Goal: Task Accomplishment & Management: Complete application form

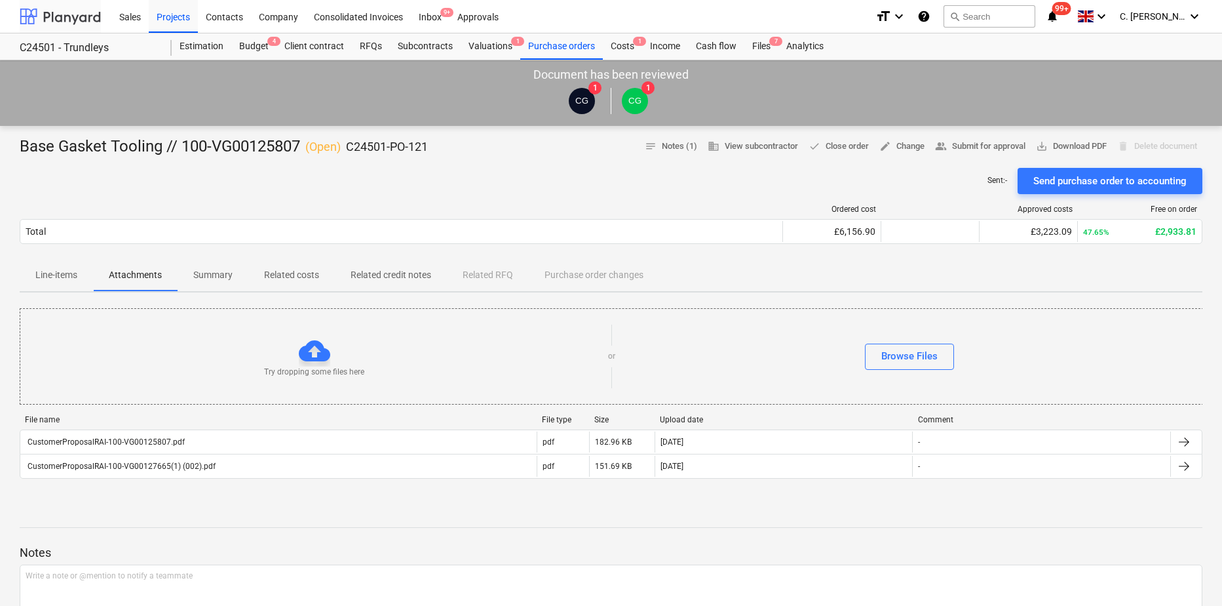
click at [88, 19] on div at bounding box center [60, 16] width 81 height 33
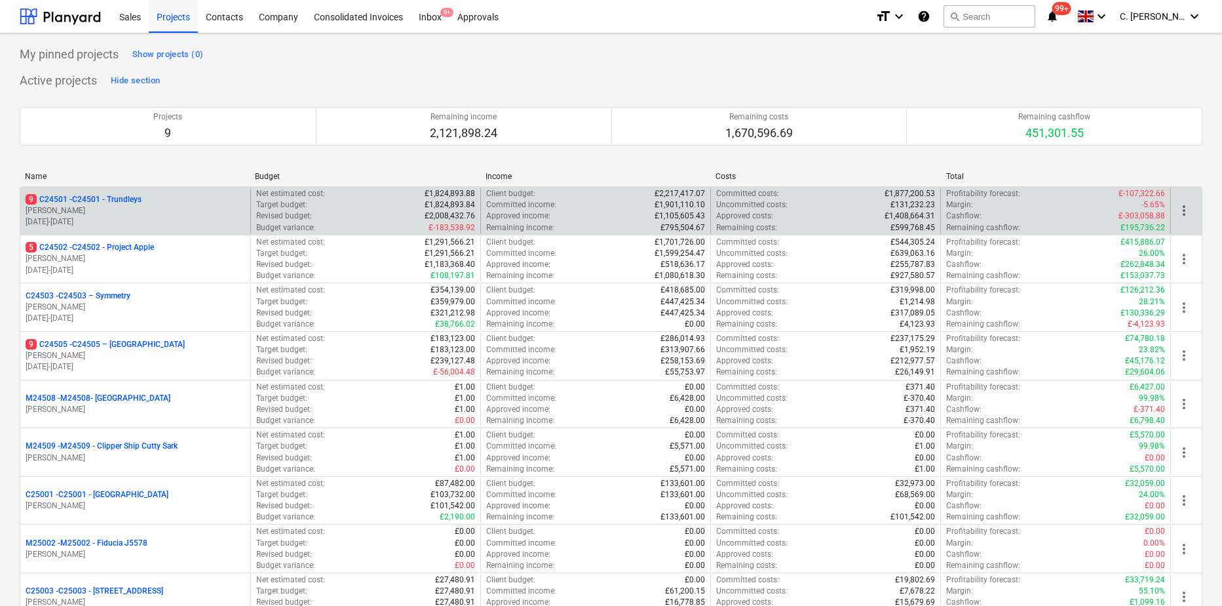
click at [147, 191] on div "9 C24501 - C24501 - Trundleys [PERSON_NAME] [DATE] - [DATE]" at bounding box center [135, 210] width 230 height 45
click at [144, 215] on p "[PERSON_NAME]" at bounding box center [136, 210] width 220 height 11
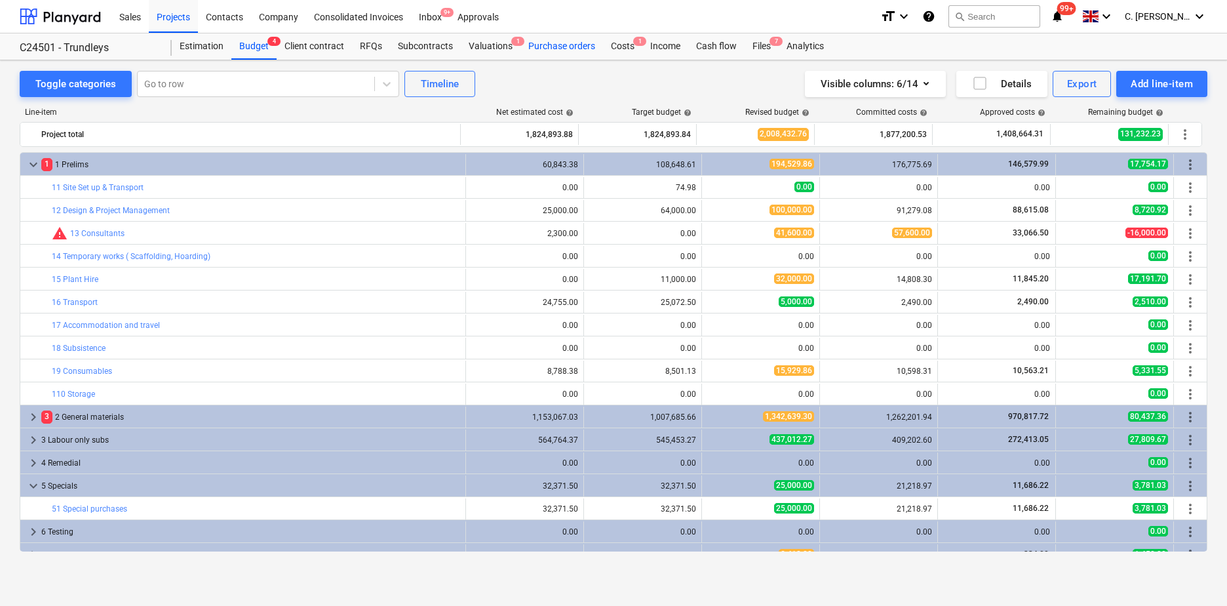
click at [541, 43] on div "Purchase orders" at bounding box center [561, 46] width 83 height 26
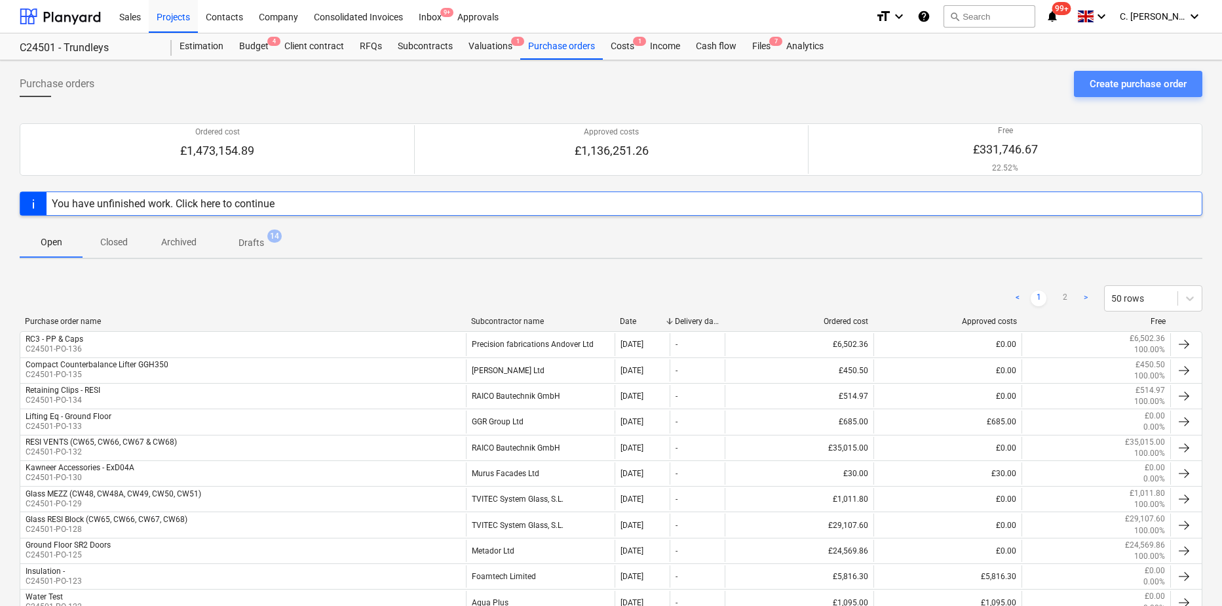
click at [1114, 79] on div "Create purchase order" at bounding box center [1138, 83] width 97 height 17
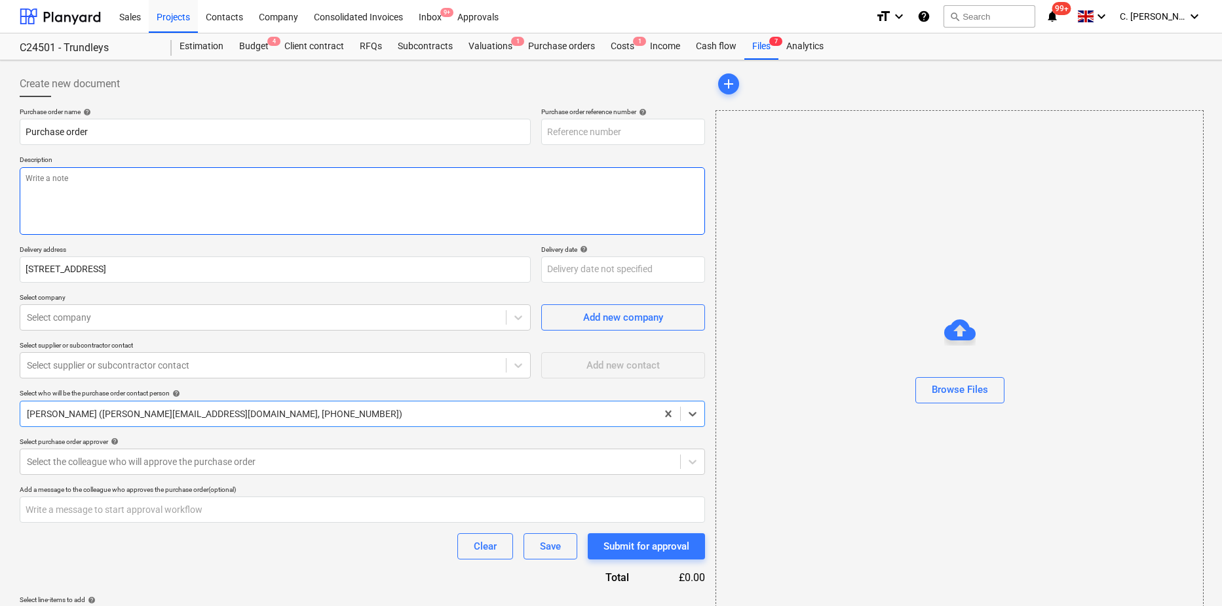
type textarea "x"
type input "C24501-PO-138"
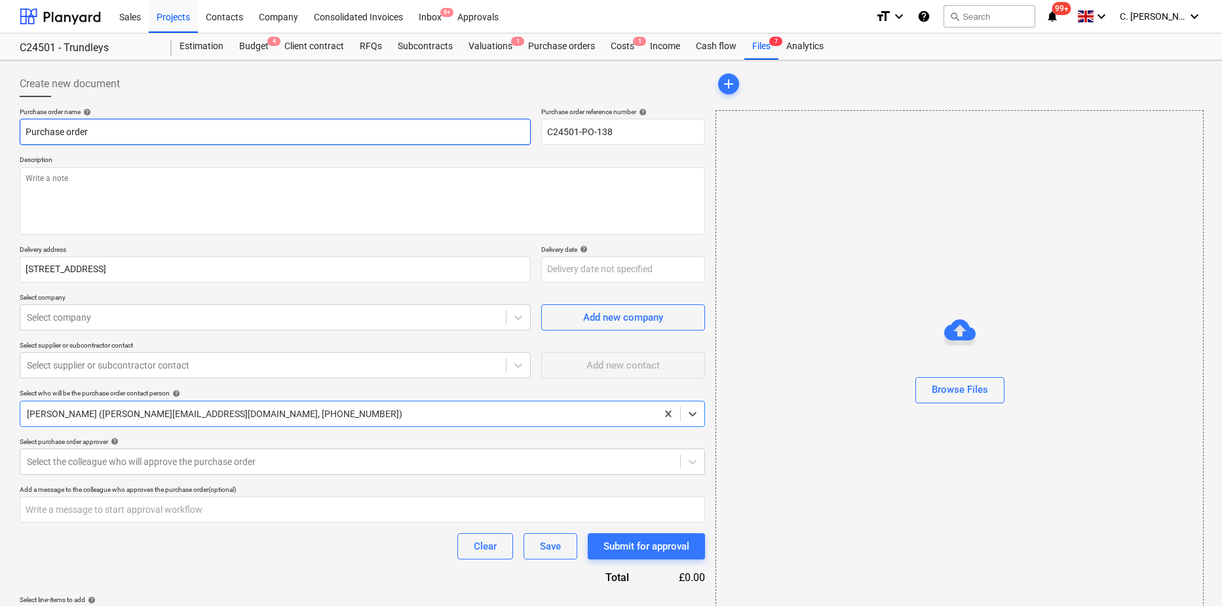
click at [104, 128] on input "Purchase order" at bounding box center [275, 132] width 511 height 26
drag, startPoint x: 125, startPoint y: 132, endPoint x: -64, endPoint y: 133, distance: 188.1
click at [0, 133] on html "Sales Projects Contacts Company Consolidated Invoices Inbox 9+ Approvals format…" at bounding box center [611, 303] width 1222 height 606
type textarea "x"
type input "PL"
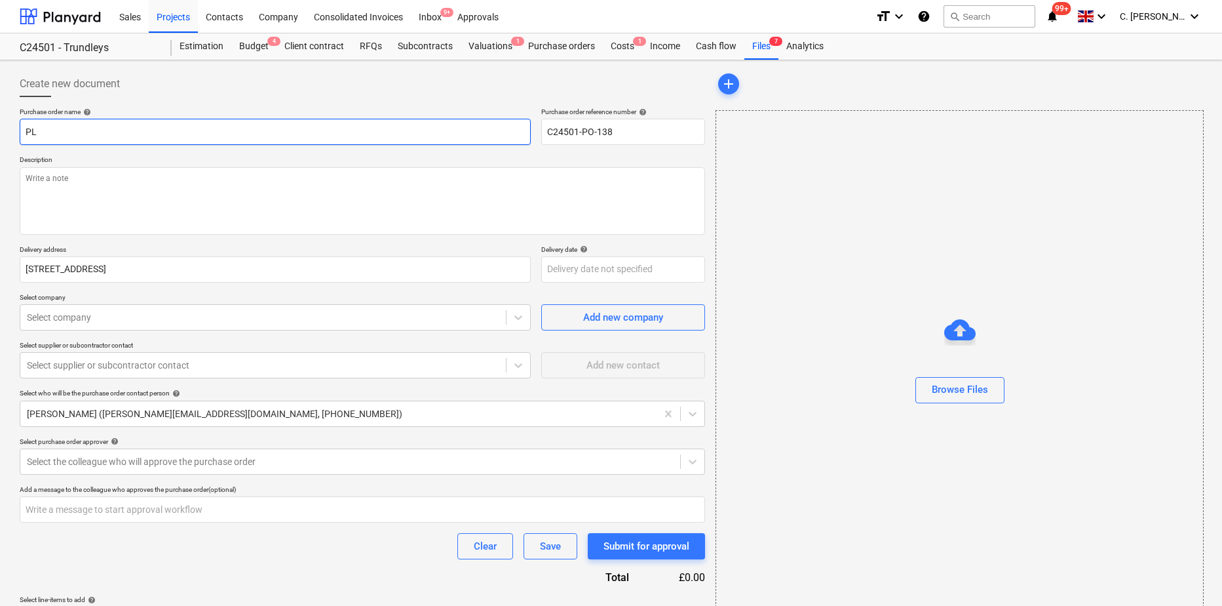
type textarea "x"
type input "PLa"
type textarea "x"
type input "PLan"
type textarea "x"
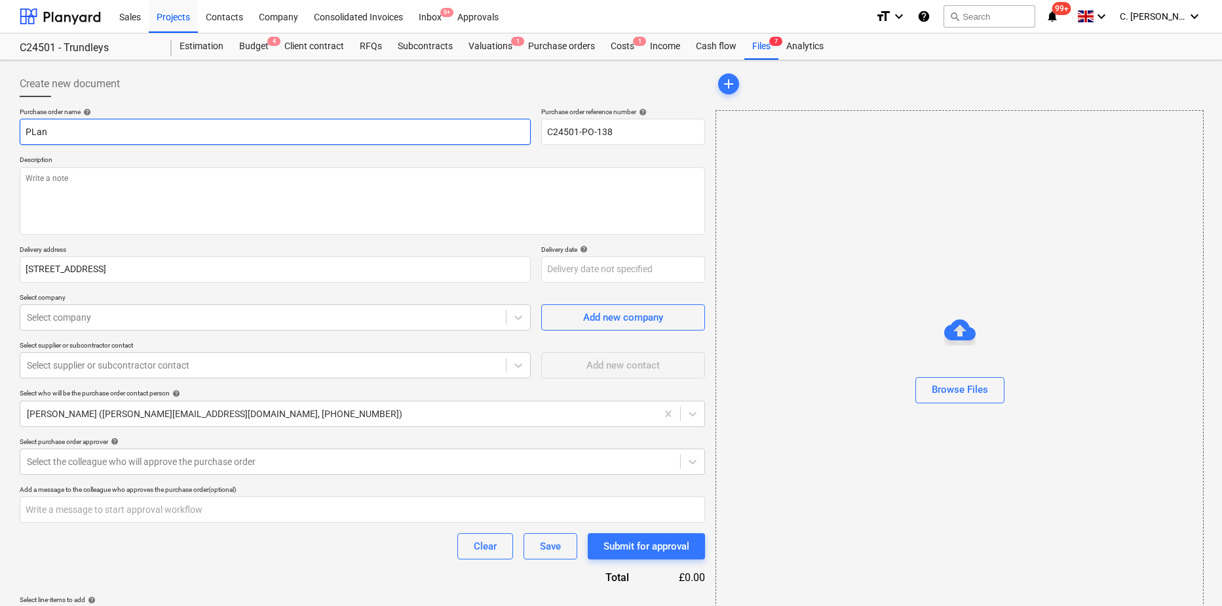
type input "PLant"
type textarea "x"
type input "PLant"
type textarea "x"
type input "PLant"
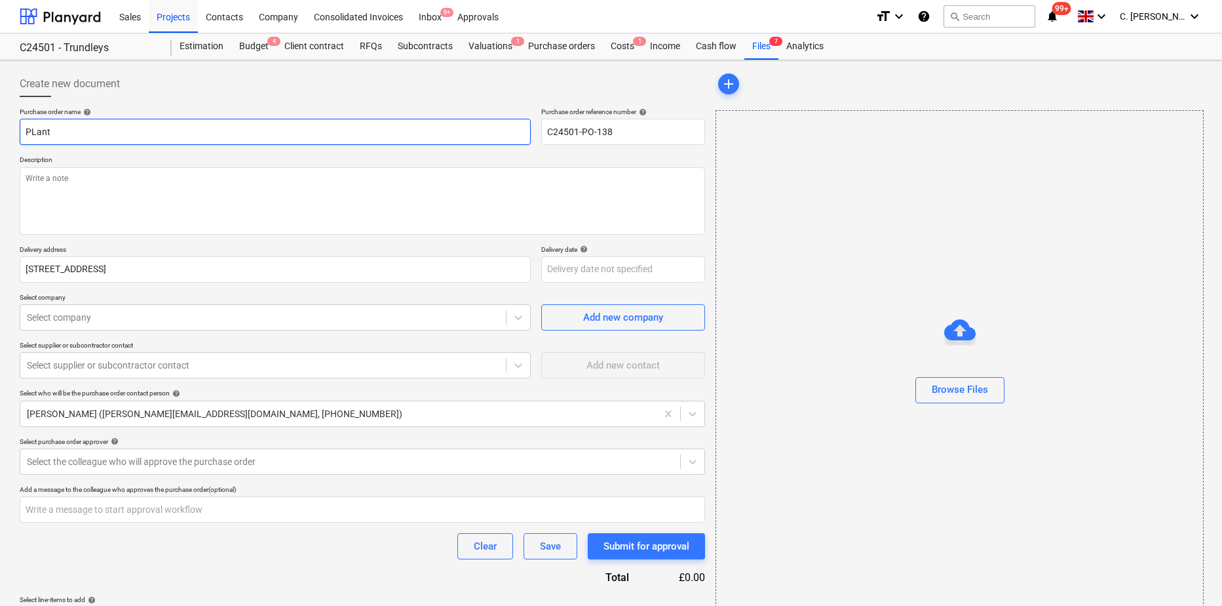
type textarea "x"
type input "PLan"
type textarea "x"
type input "PLa"
type textarea "x"
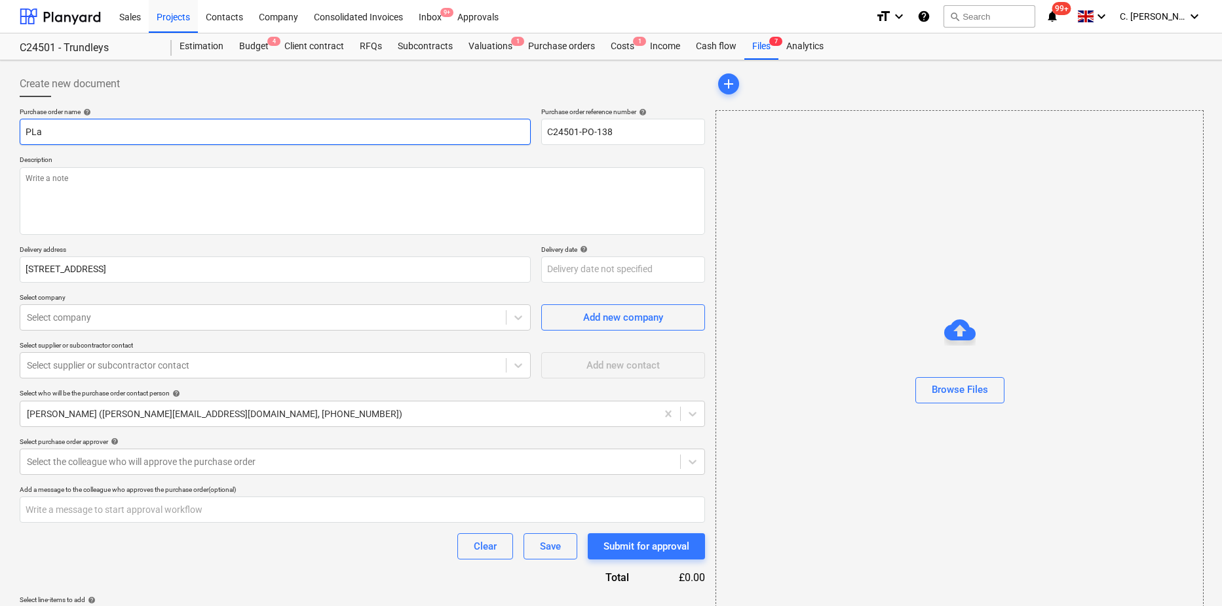
type input "PL"
type textarea "x"
type input "P"
type textarea "x"
type input "Pl"
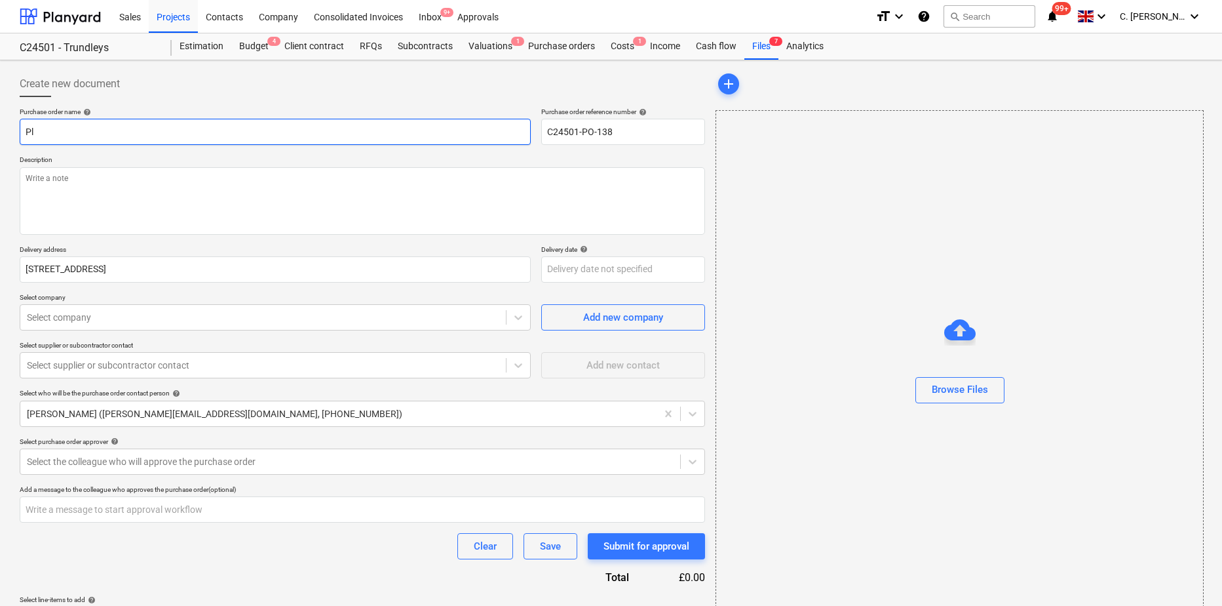
type textarea "x"
type input "Pla"
type textarea "x"
type input "Plan"
type textarea "x"
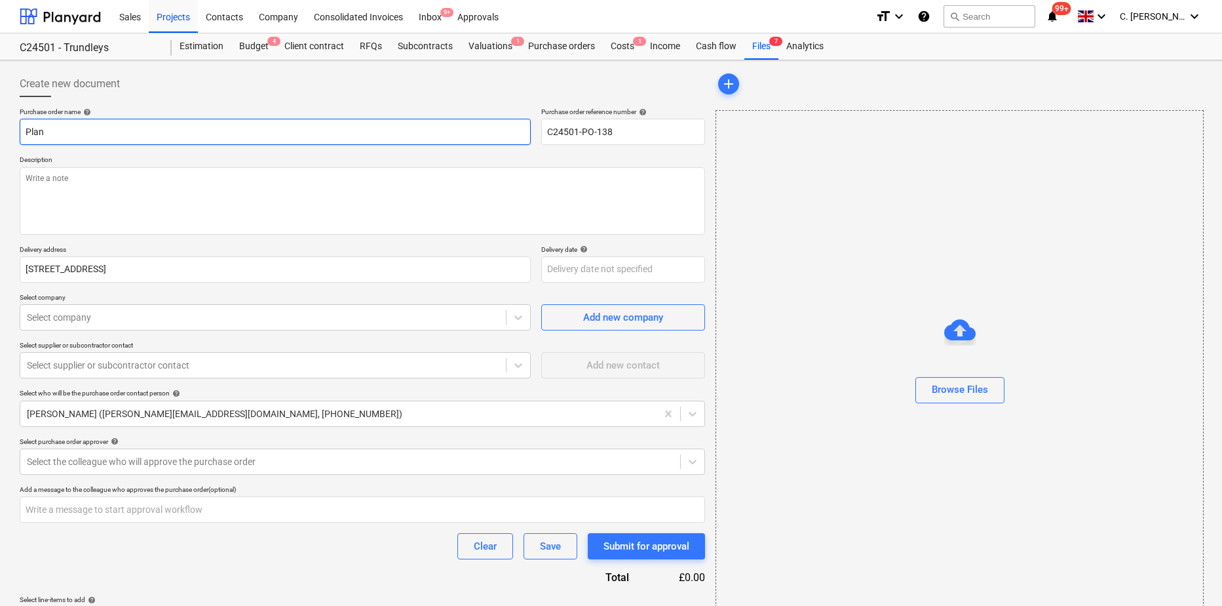
type input "Plant"
type textarea "x"
type input "Plant"
type textarea "x"
type input "Plant -"
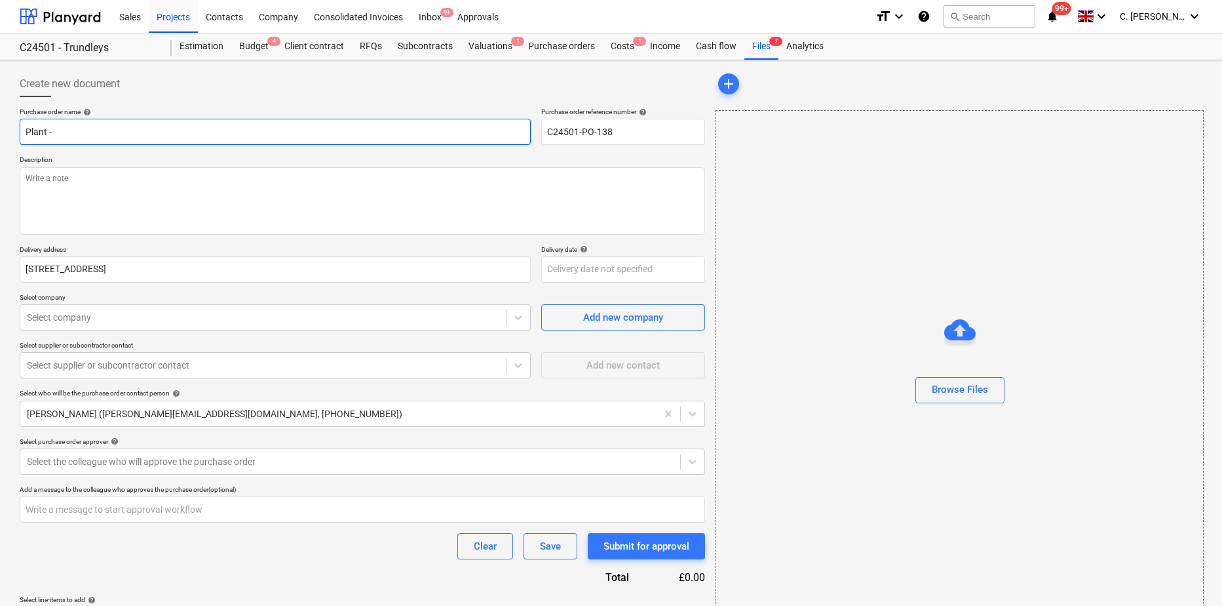
type textarea "x"
type input "Plant - G"
type textarea "x"
type input "Plant - GF"
type textarea "x"
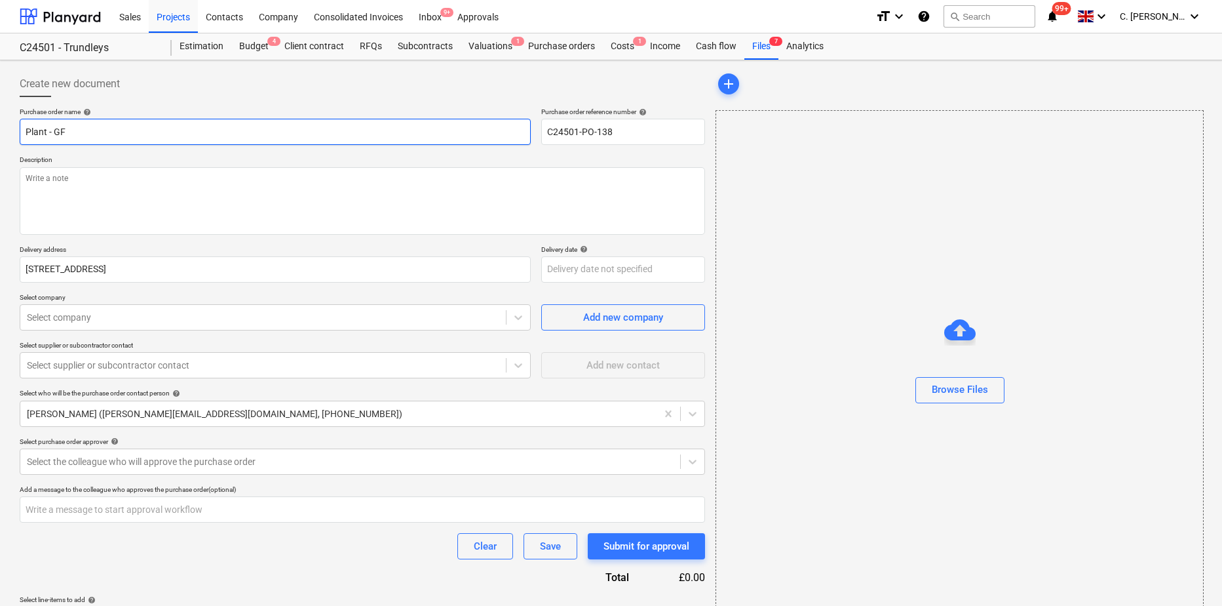
type input "Plant - GF"
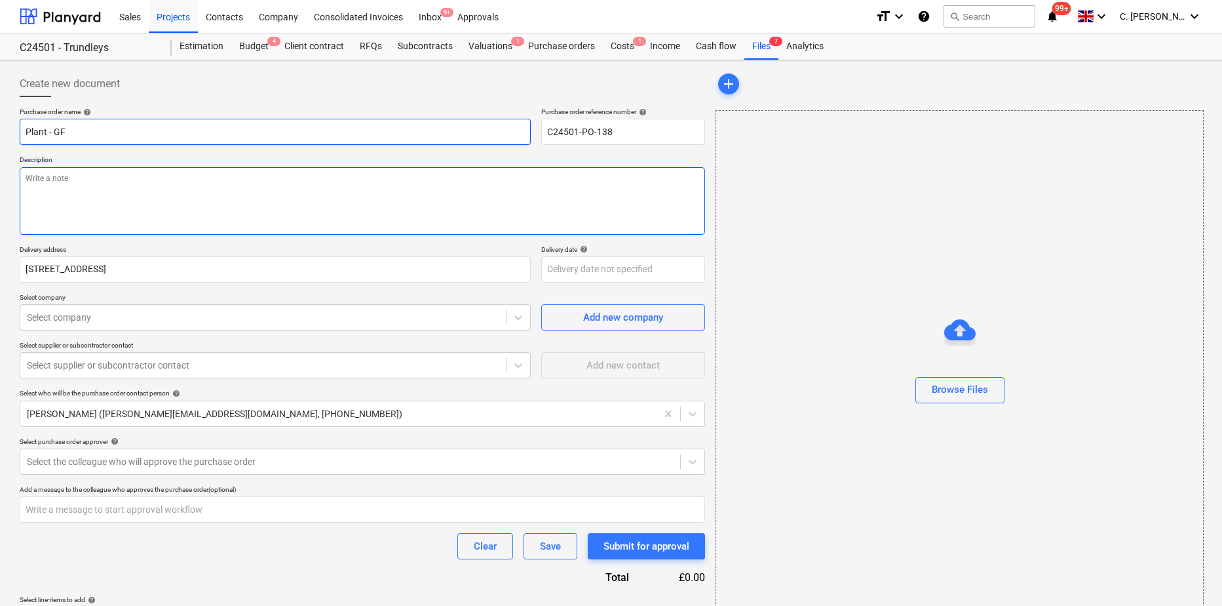
type textarea "x"
type input "Plant - GF I"
type textarea "x"
type input "Plant - GF In"
type textarea "x"
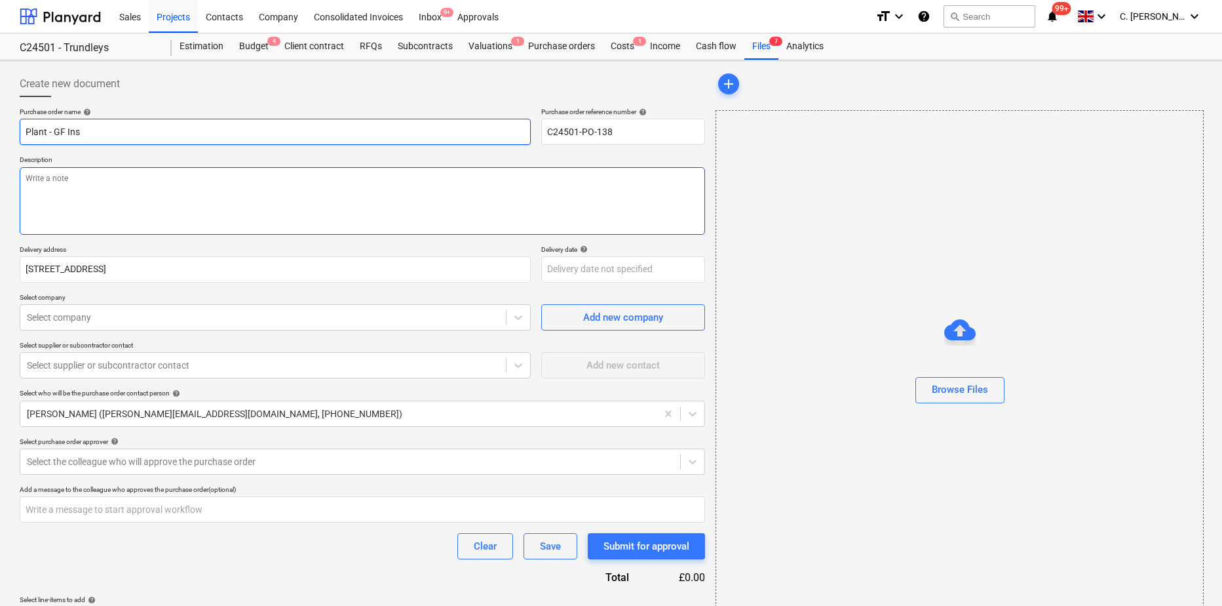
type input "Plant - GF Inst"
type textarea "x"
type input "Plant - GF Insta"
type textarea "x"
type input "Plant - GF Install"
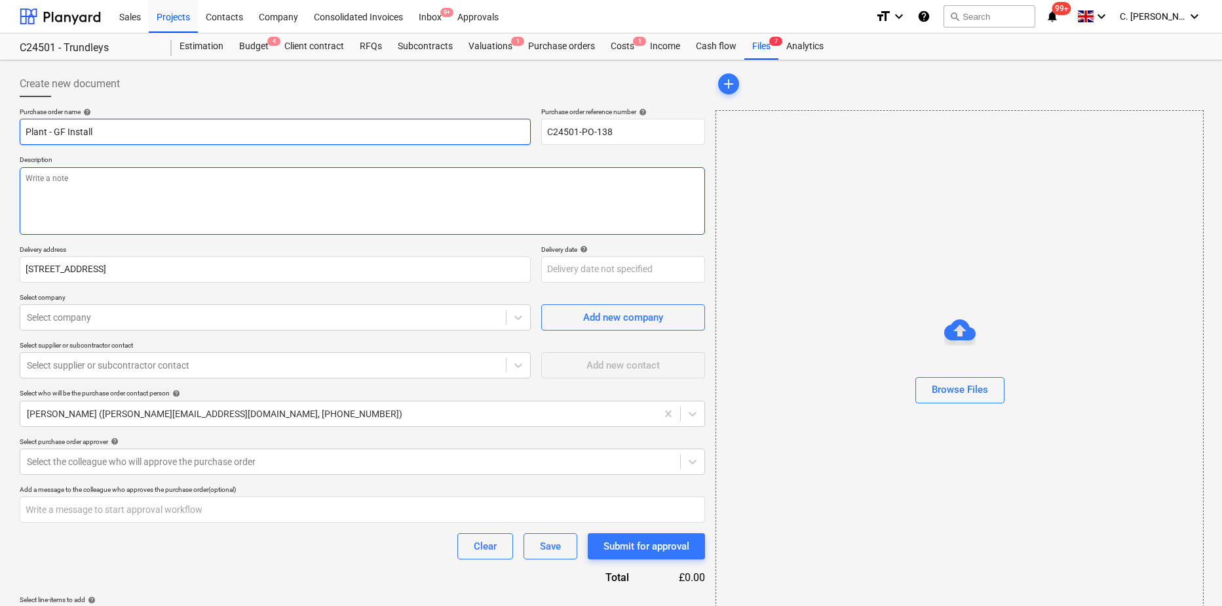
type textarea "x"
type input "Plant - GF Installa"
type textarea "x"
type input "Plant - GF Installat"
type textarea "x"
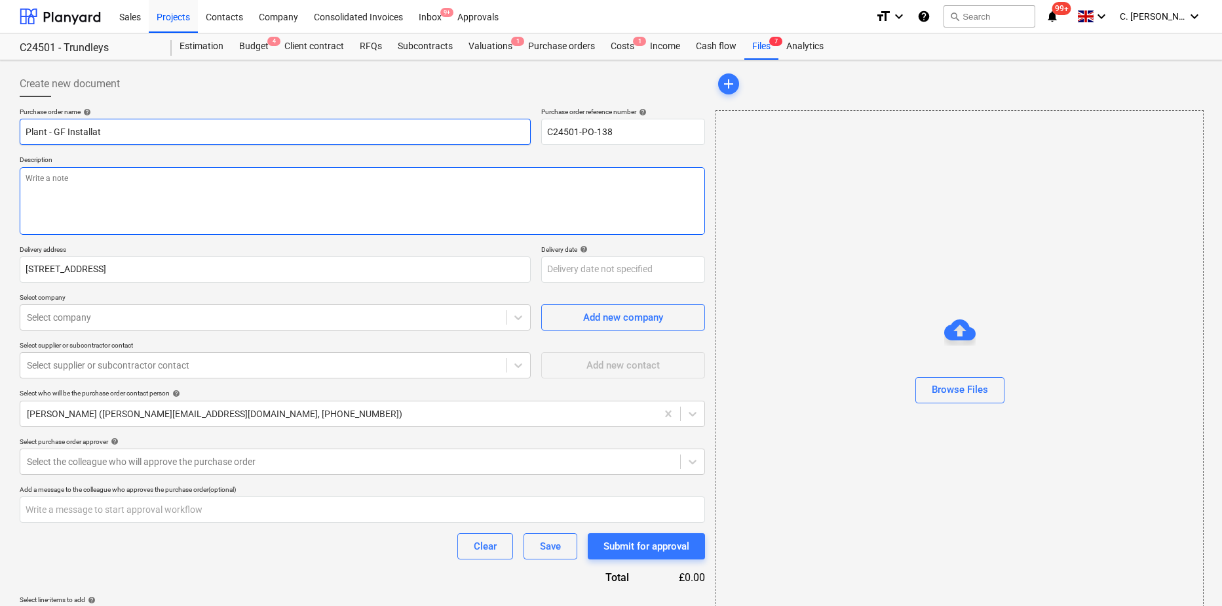
type input "Plant - GF Installati"
type textarea "x"
type input "Plant - GF Installatio"
type textarea "x"
type input "Plant - GF Installation"
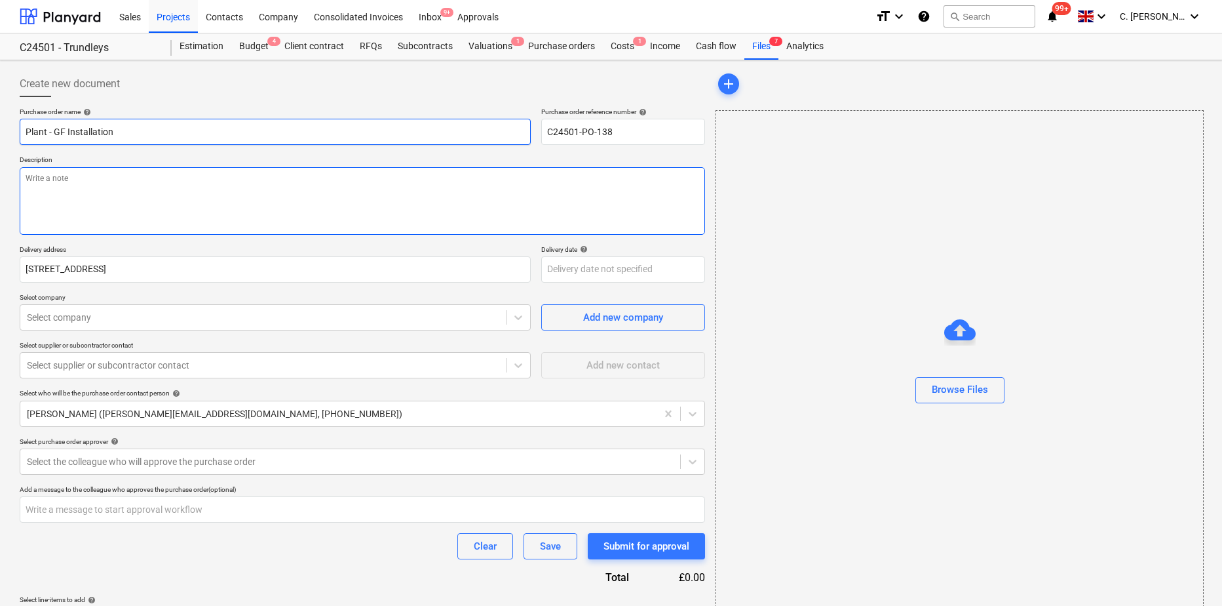
type textarea "x"
type input "Plant - GF Installations"
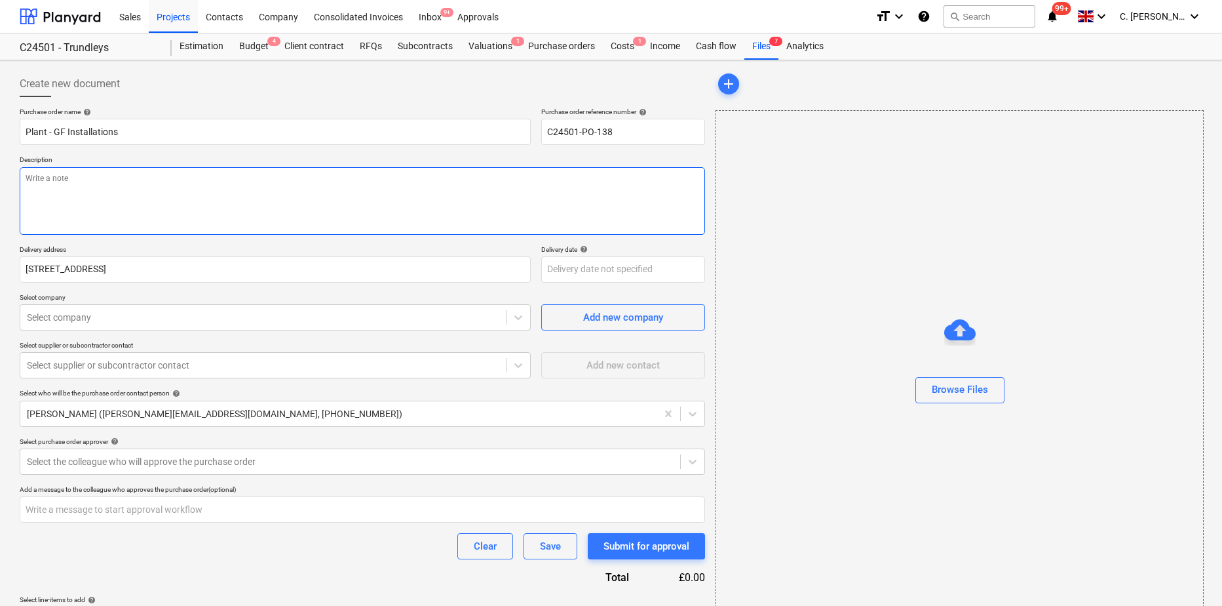
click at [139, 185] on textarea at bounding box center [363, 201] width 686 height 68
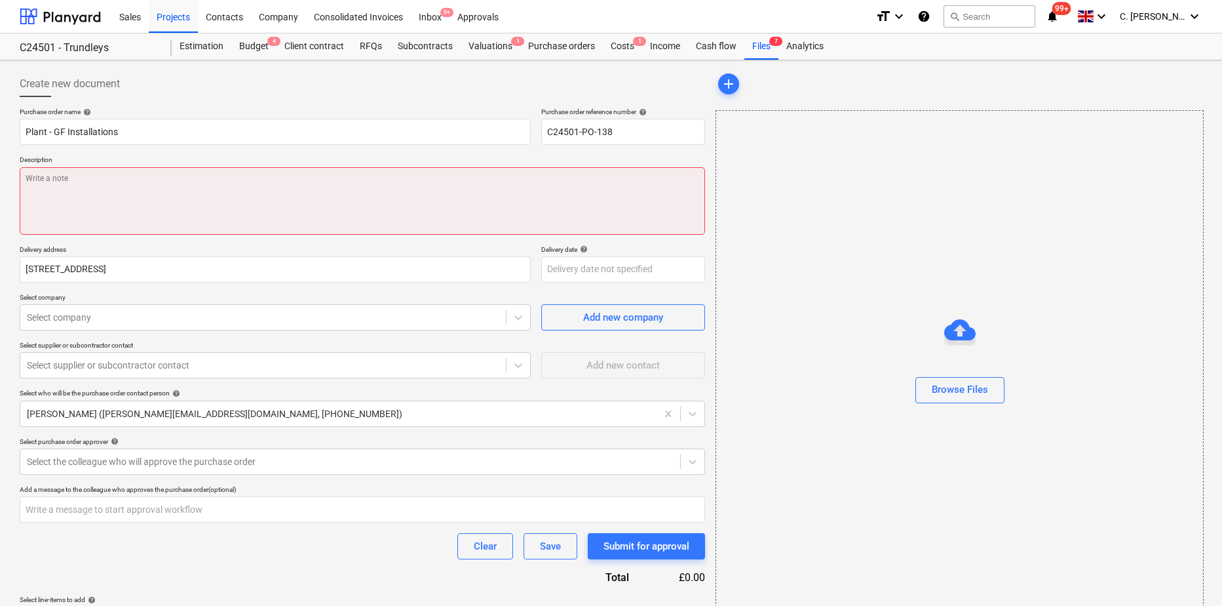
click at [166, 191] on textarea at bounding box center [363, 201] width 686 height 68
paste textarea "15.4m working ht bi-energy articulating boom (1.5m wide) e.g. Niftylift HR15NDE"
type textarea "x"
type textarea "15.4m working ht bi-energy articulating boom (1.5m wide) e.g. Niftylift HR15NDE"
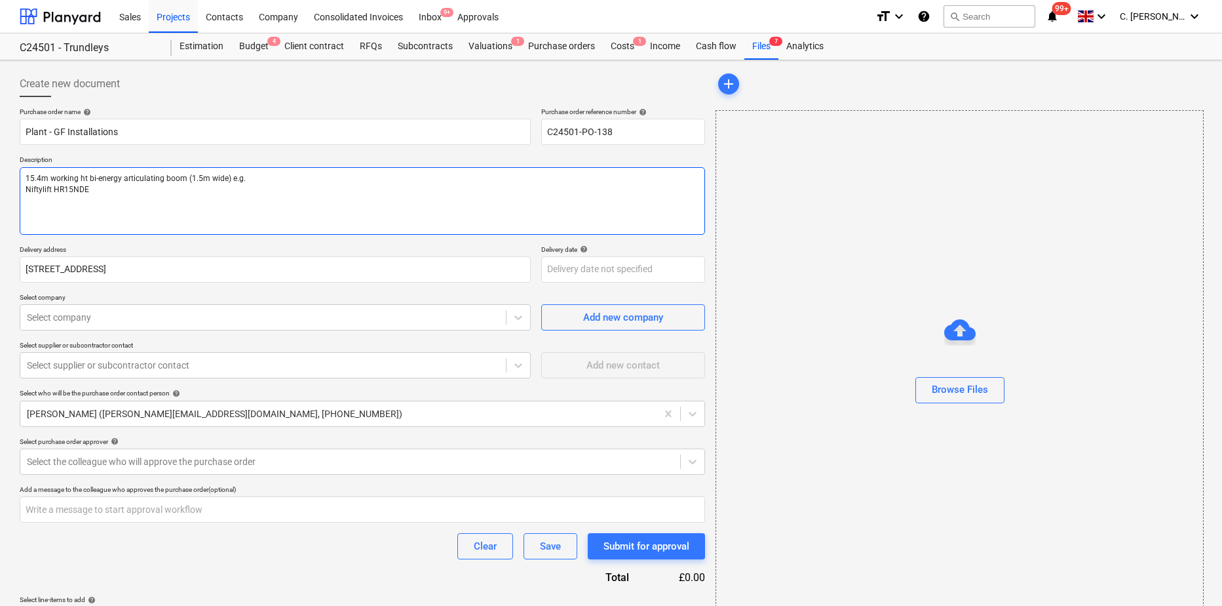
click at [277, 168] on textarea "15.4m working ht bi-energy articulating boom (1.5m wide) e.g. Niftylift HR15NDE" at bounding box center [363, 201] width 686 height 68
type textarea "x"
click at [301, 190] on textarea "15.4m working ht bi-energy articulating boom (1.5m wide) e.g. Niftylift HR15NDE" at bounding box center [363, 201] width 686 height 68
type textarea "15.4m working ht bi-energy articulating boom (1.5m wide) e.g. Niftylift HR15NDE"
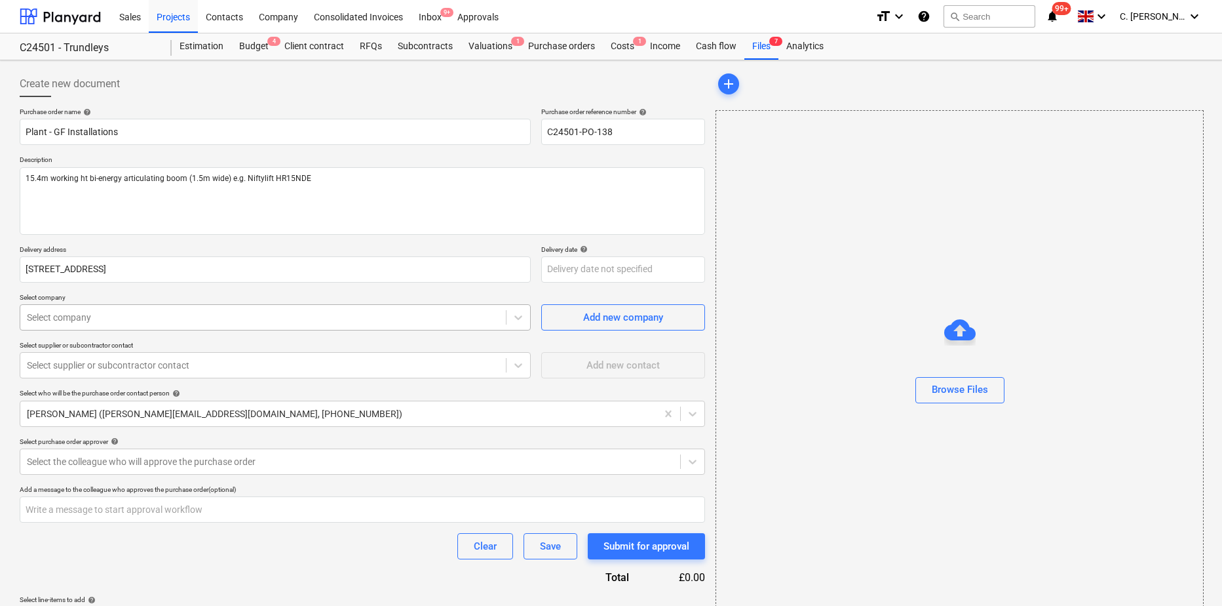
click at [79, 320] on div at bounding box center [263, 317] width 473 height 13
click at [98, 315] on div at bounding box center [263, 317] width 473 height 13
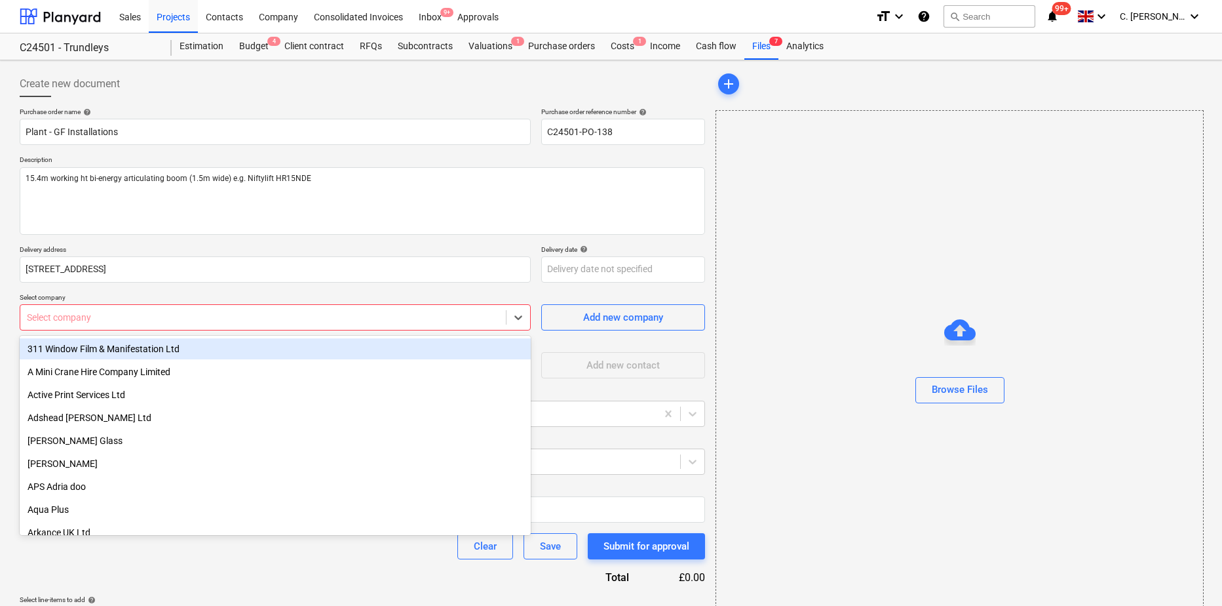
type textarea "x"
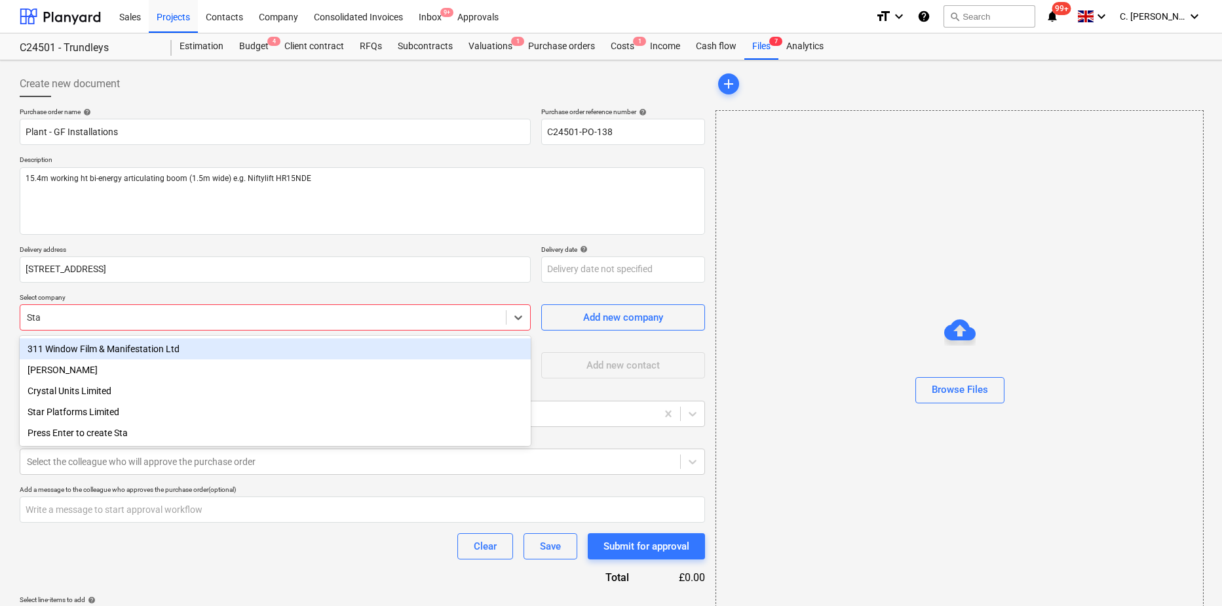
type input "Star"
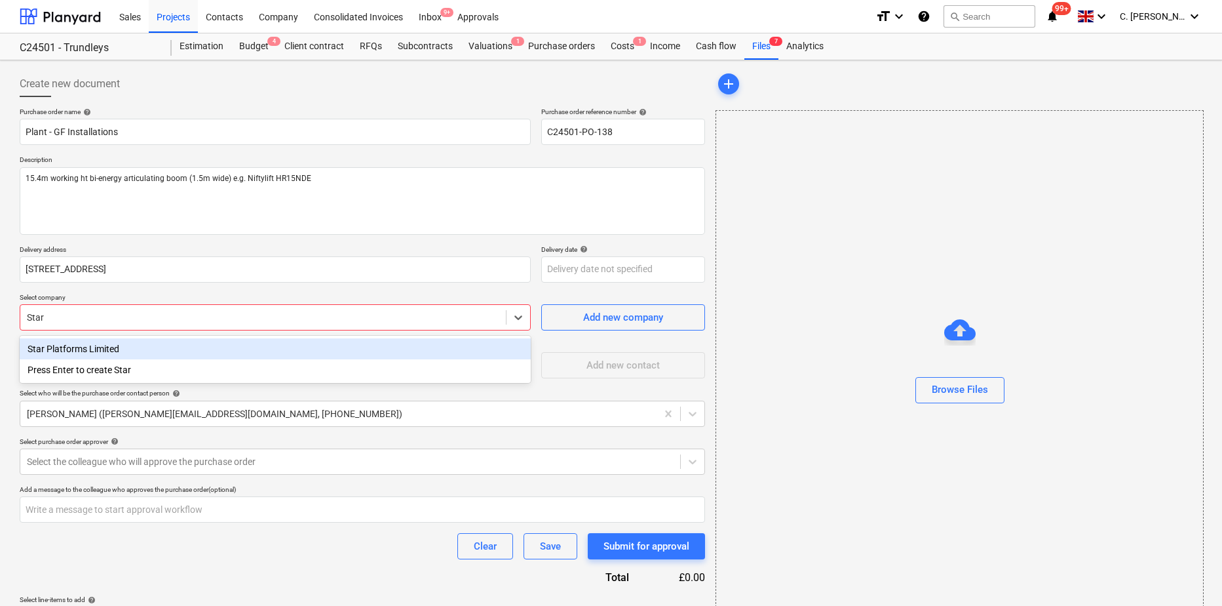
click at [68, 350] on div "Star Platforms Limited" at bounding box center [275, 348] width 511 height 21
type textarea "x"
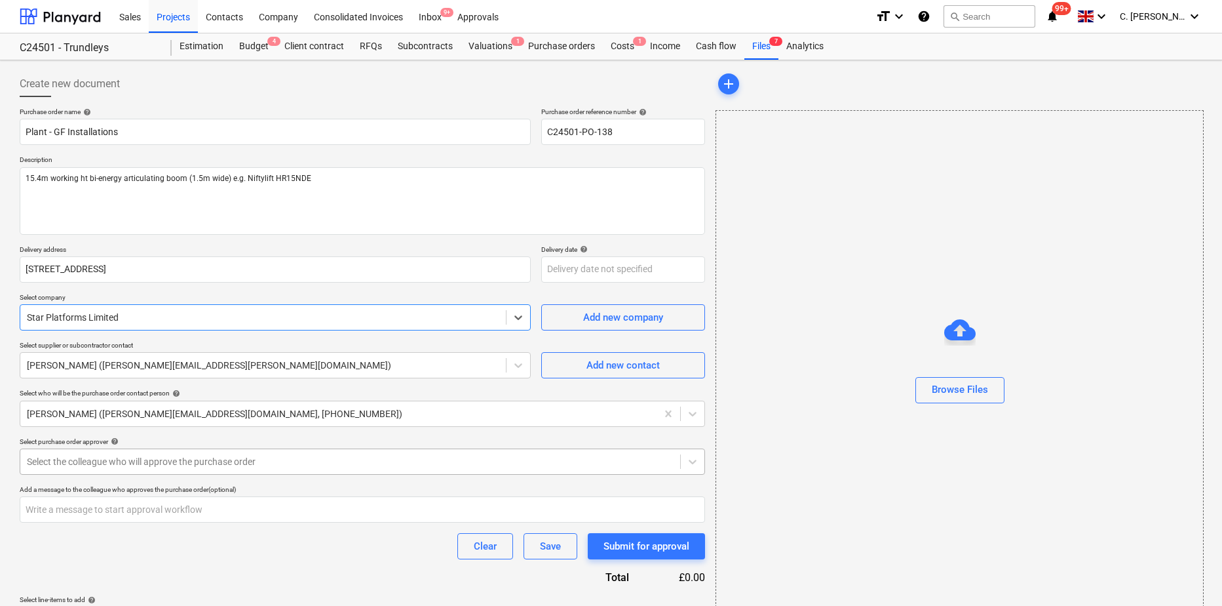
type textarea "x"
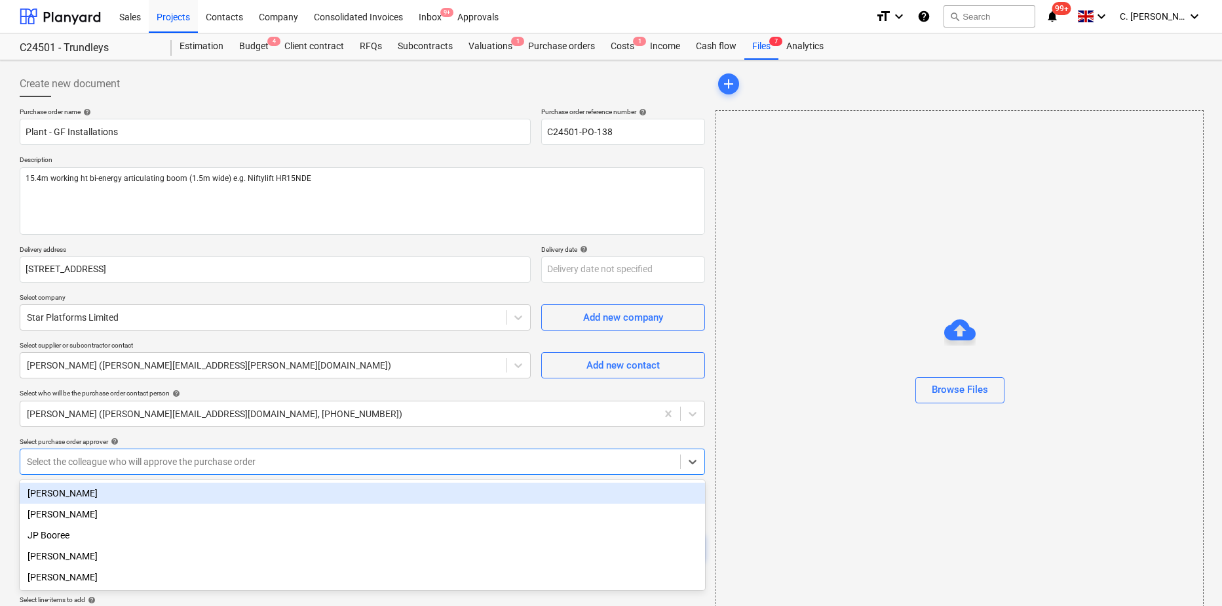
click at [67, 460] on div at bounding box center [350, 461] width 647 height 13
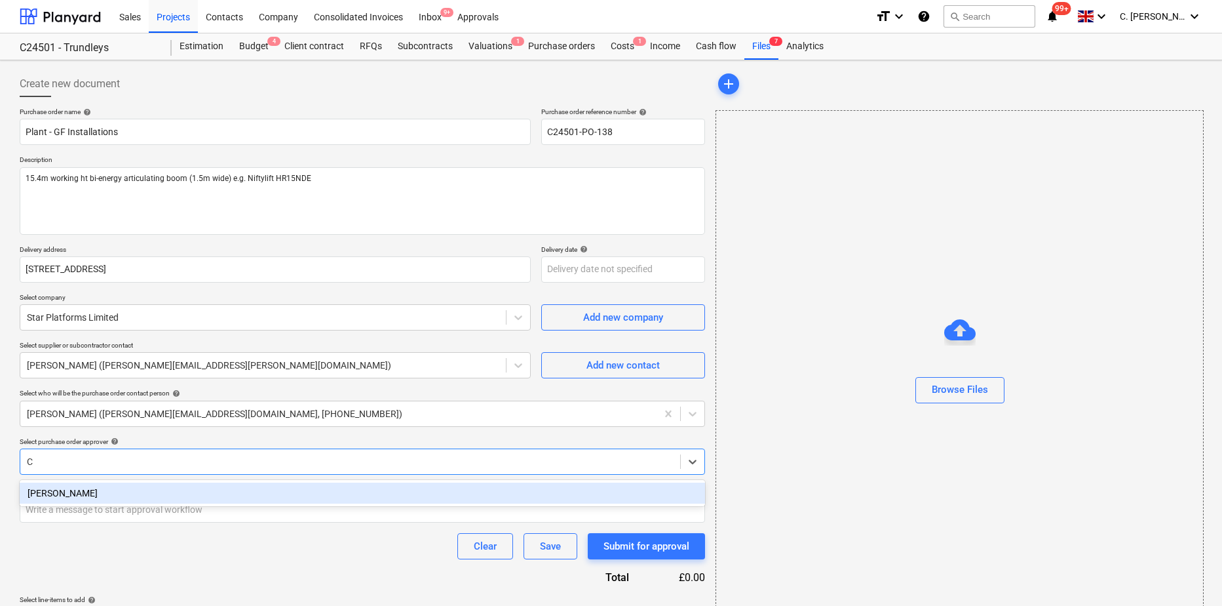
type input "Cr"
click at [68, 492] on div "[PERSON_NAME]" at bounding box center [363, 492] width 686 height 21
type textarea "x"
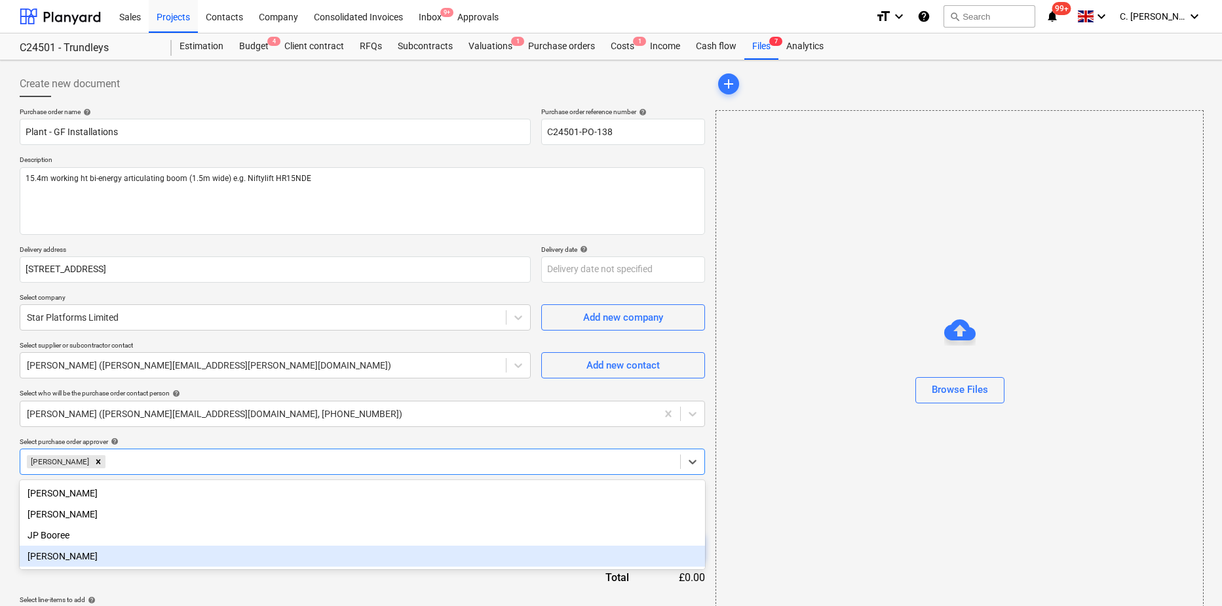
click at [183, 592] on div "Purchase order name help Plant - GF Installations Purchase order reference numb…" at bounding box center [363, 370] width 686 height 526
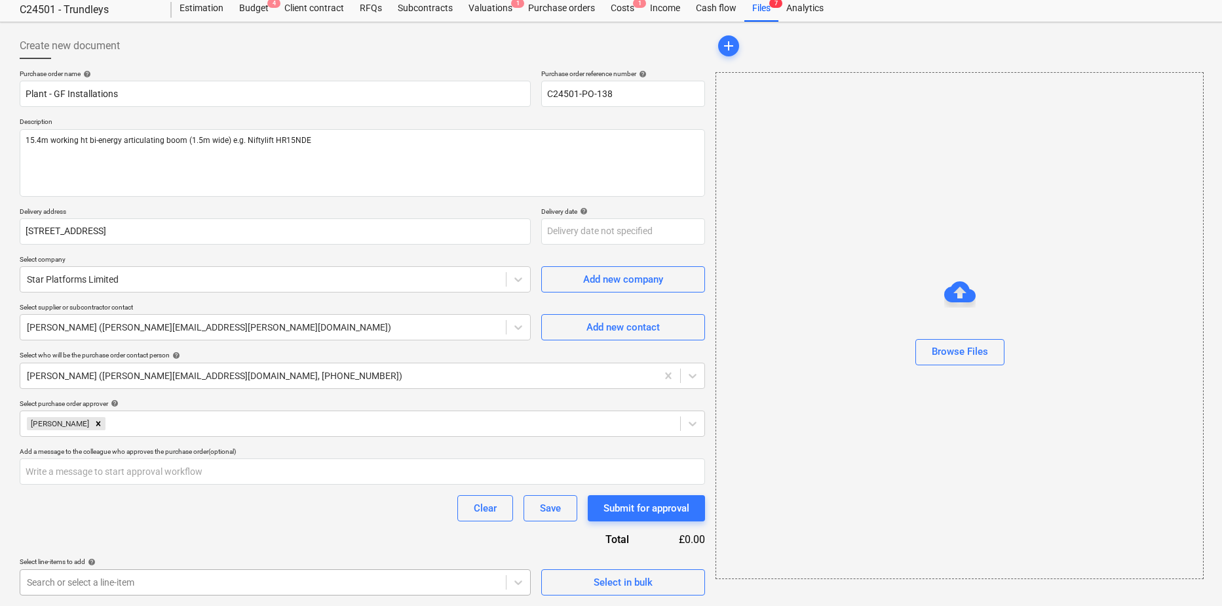
scroll to position [232, 0]
click at [108, 568] on body "Sales Projects Contacts Company Consolidated Invoices Inbox 9+ Approvals format…" at bounding box center [611, 265] width 1222 height 606
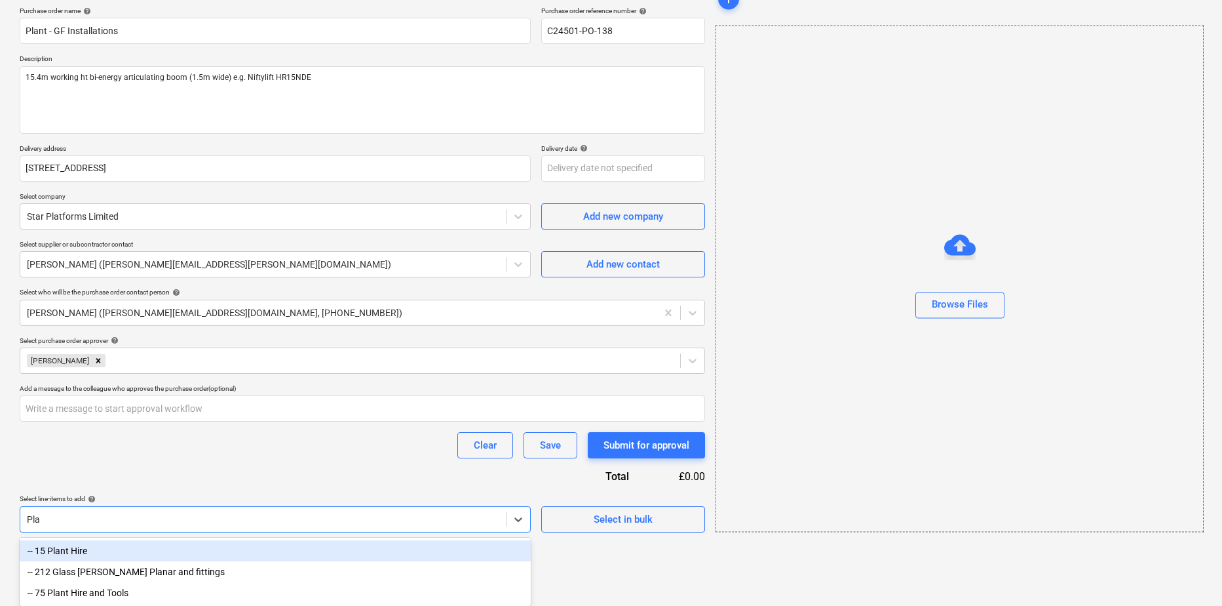
scroll to position [103, 0]
type input "Plan"
click at [75, 551] on div "-- 15 Plant Hire" at bounding box center [275, 550] width 511 height 21
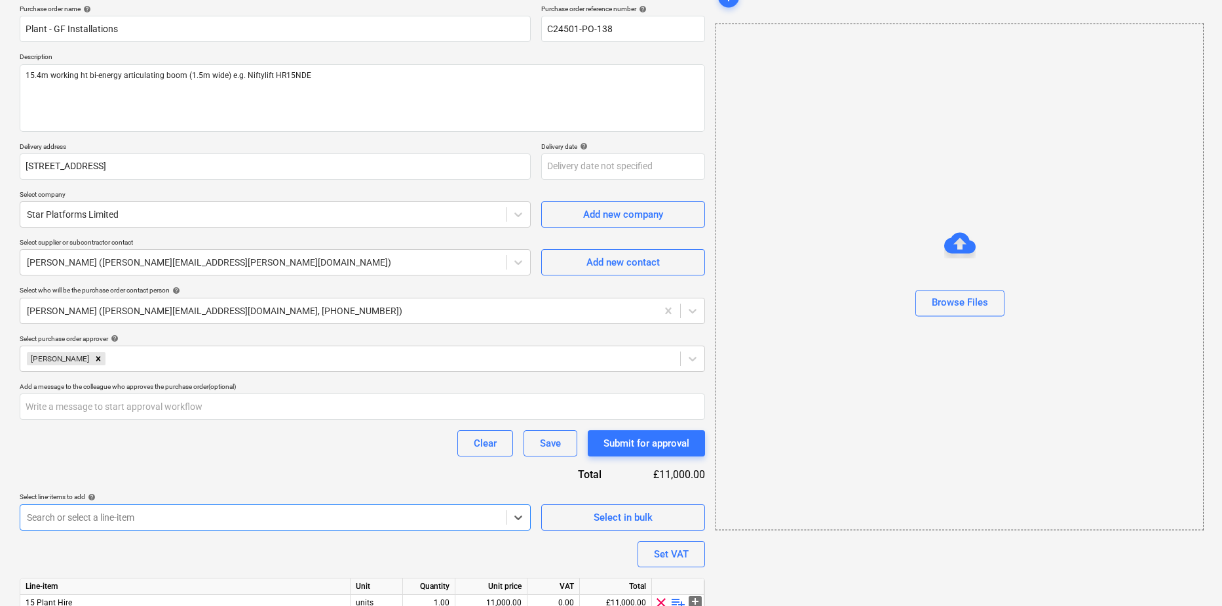
type textarea "x"
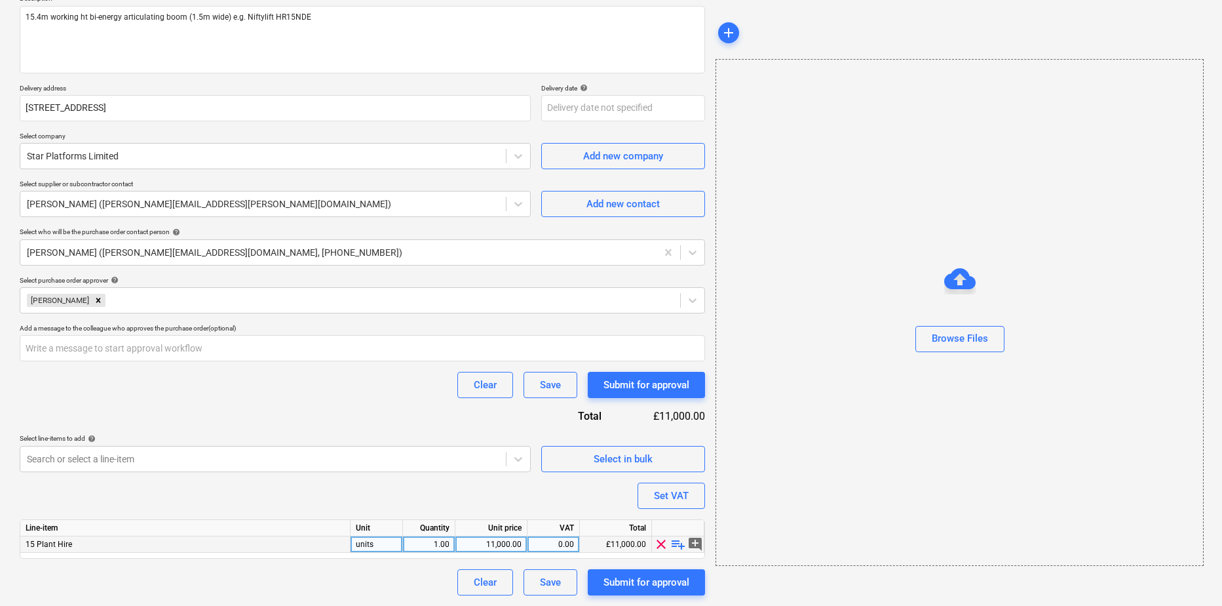
click at [678, 541] on span "playlist_add" at bounding box center [678, 544] width 16 height 16
type textarea "x"
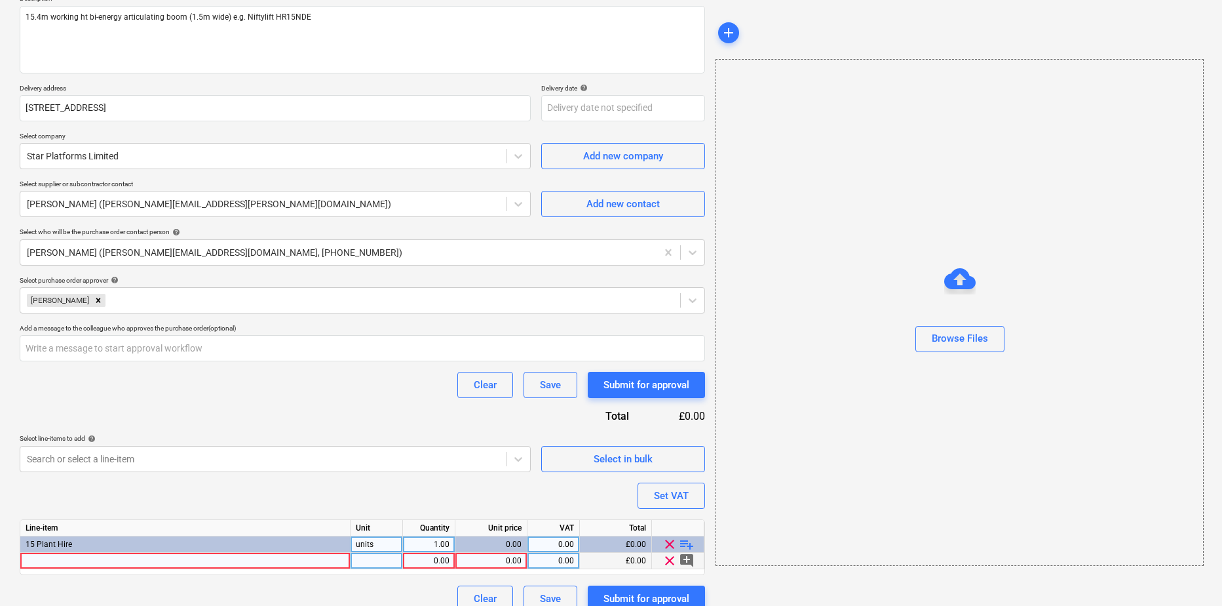
click at [66, 560] on div at bounding box center [185, 561] width 330 height 16
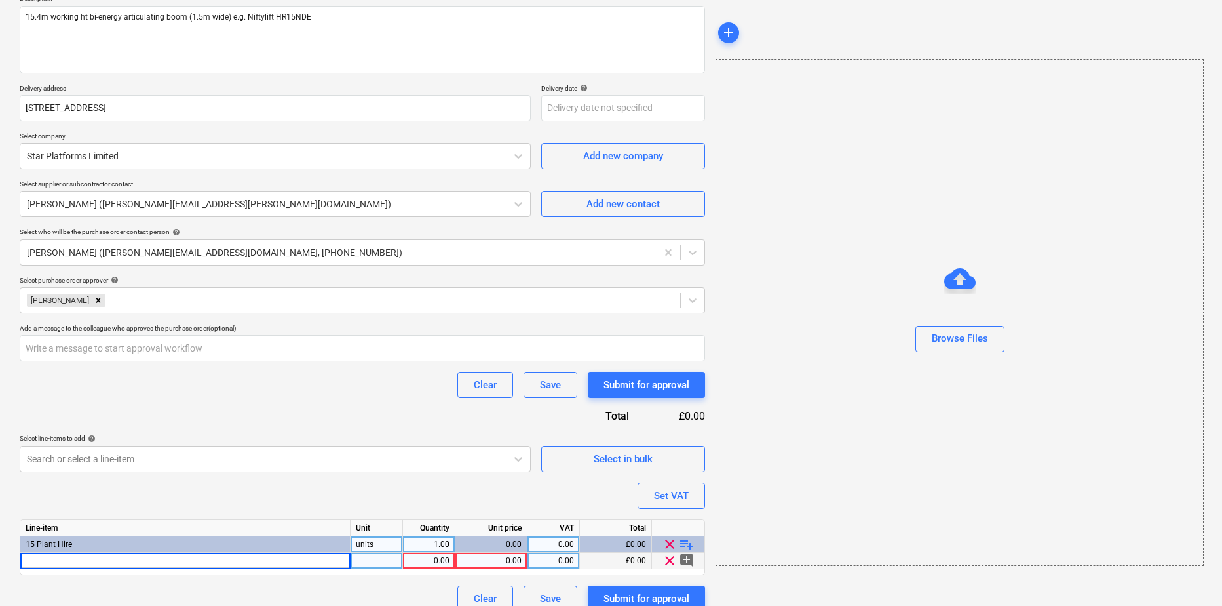
click at [55, 563] on input at bounding box center [185, 561] width 330 height 16
type input "15.4m working ht bi-energy articulating boom (1.5m wide) e.g. Niftylift HR15NDE"
type textarea "x"
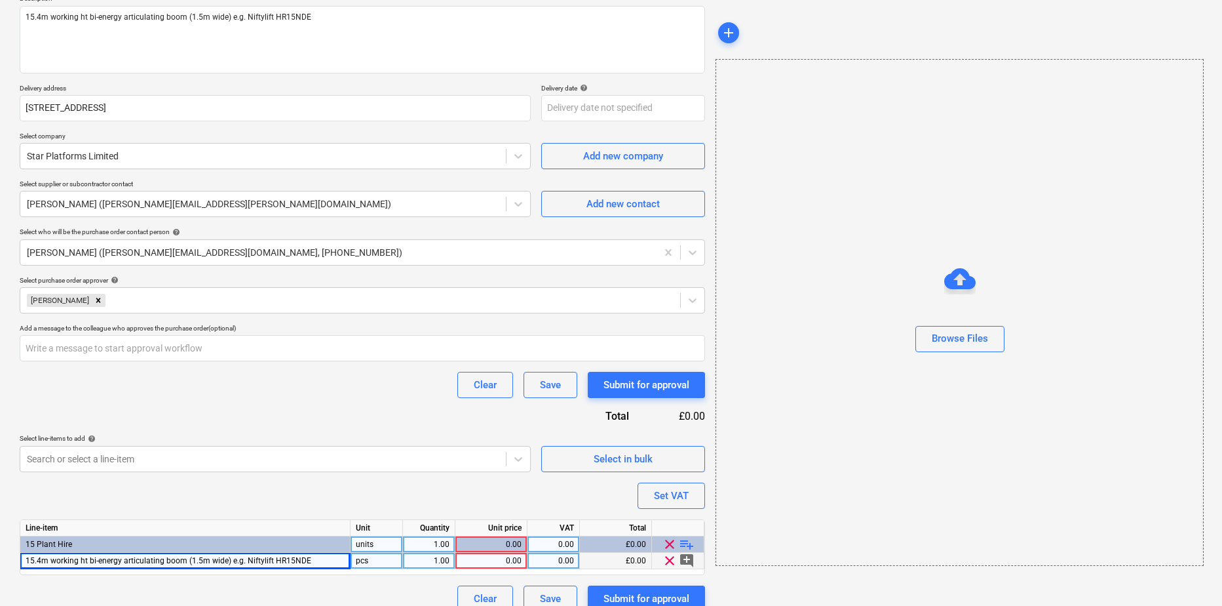
click at [402, 562] on div "pcs" at bounding box center [377, 561] width 52 height 16
type input "Week"
type textarea "x"
click at [497, 564] on div "0.00" at bounding box center [491, 561] width 61 height 16
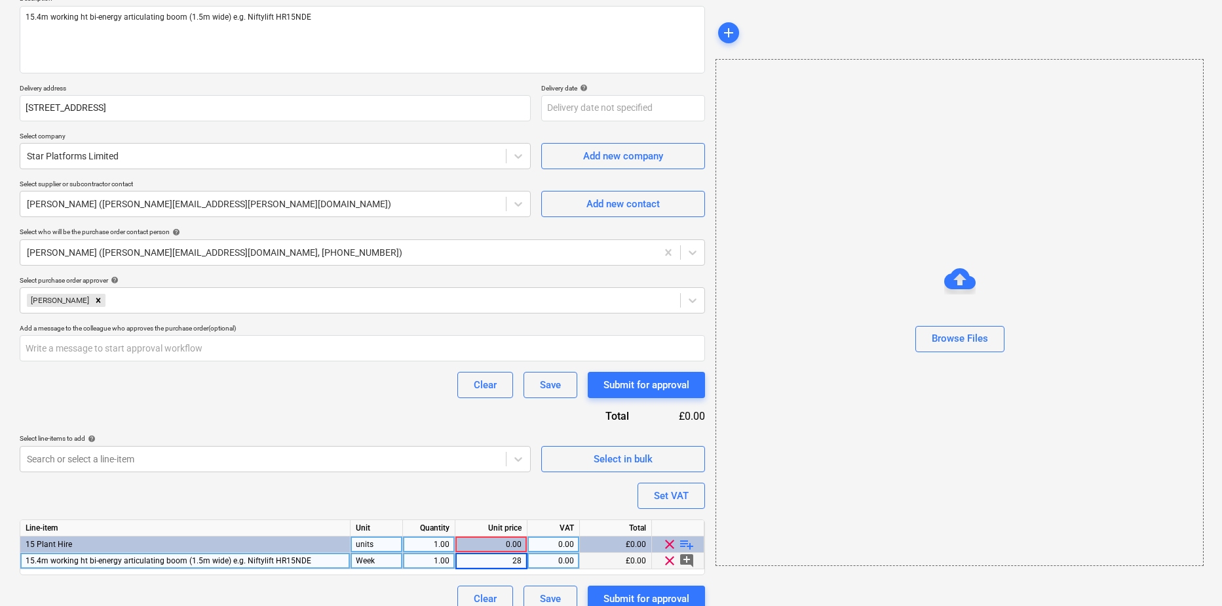
type input "286"
click at [686, 543] on span "playlist_add" at bounding box center [687, 544] width 16 height 16
type textarea "x"
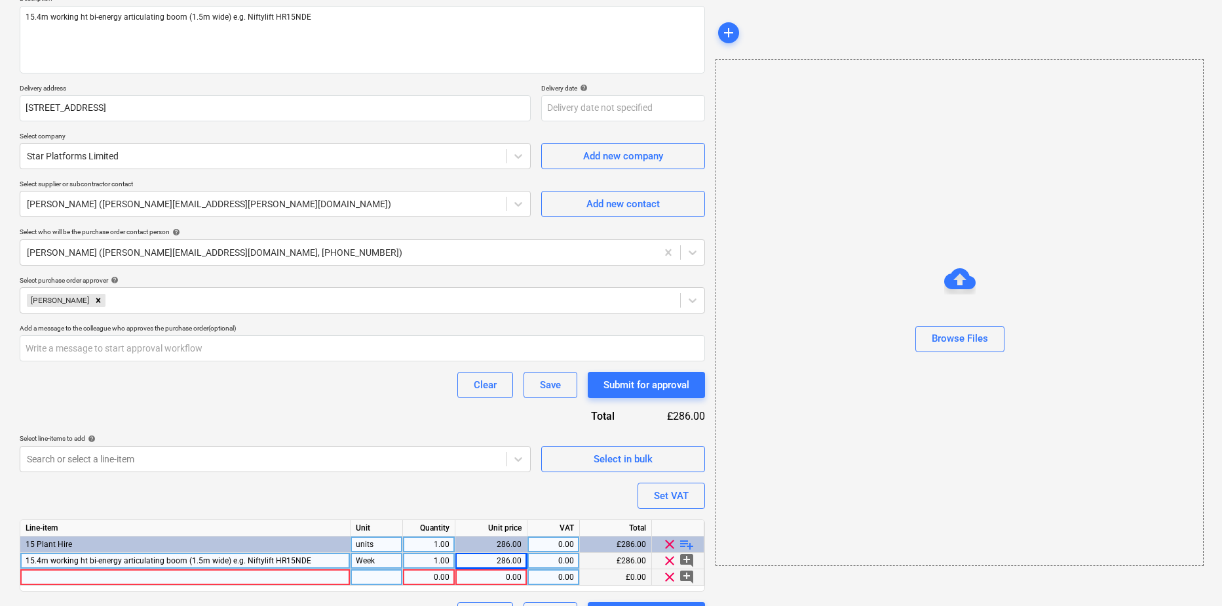
click at [79, 574] on div at bounding box center [185, 577] width 330 height 16
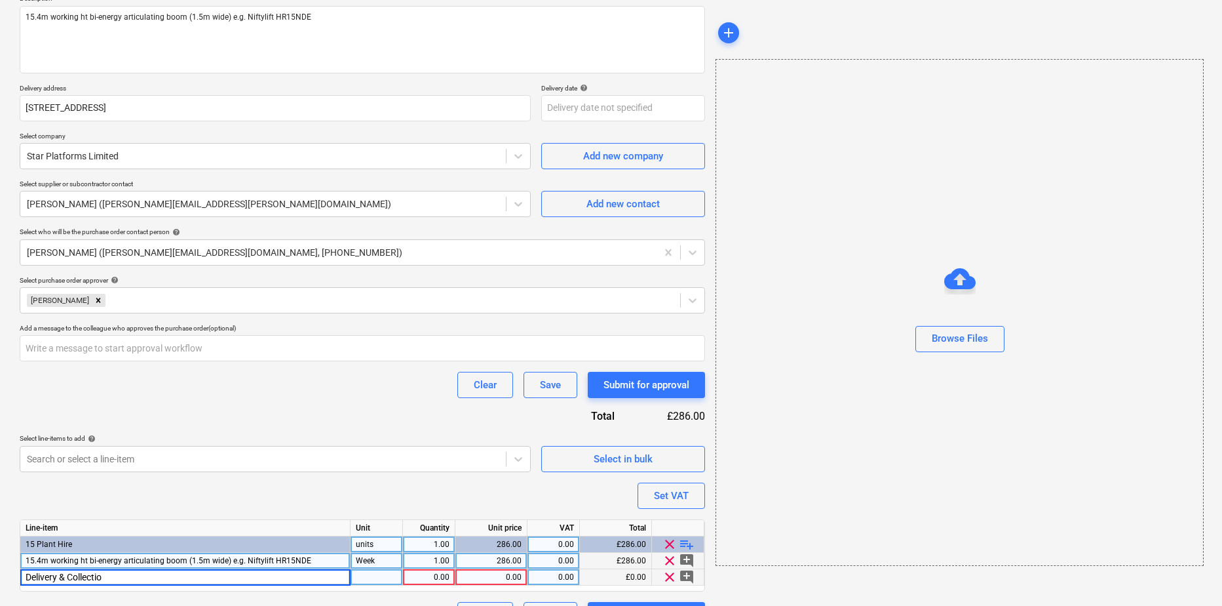
type input "Delivery & Collection"
type textarea "x"
click at [382, 578] on div at bounding box center [377, 577] width 52 height 16
type input "Unit"
type textarea "x"
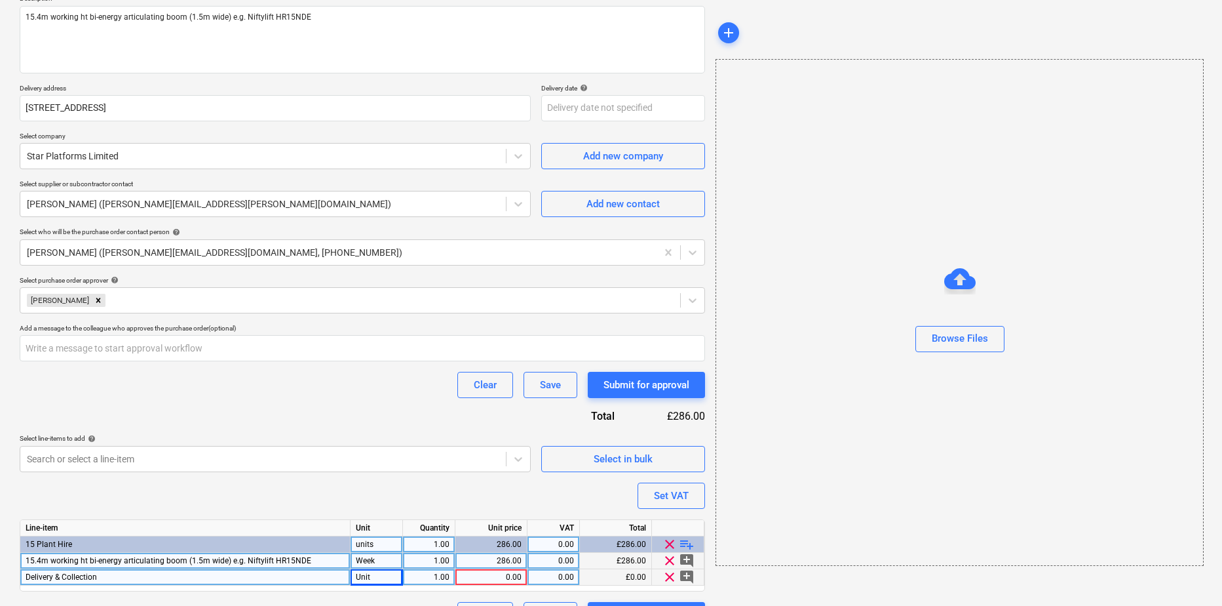
click at [448, 582] on div "1.00" at bounding box center [428, 577] width 41 height 16
type input "2"
type textarea "x"
click at [497, 575] on div "0.00" at bounding box center [491, 577] width 61 height 16
type input "95"
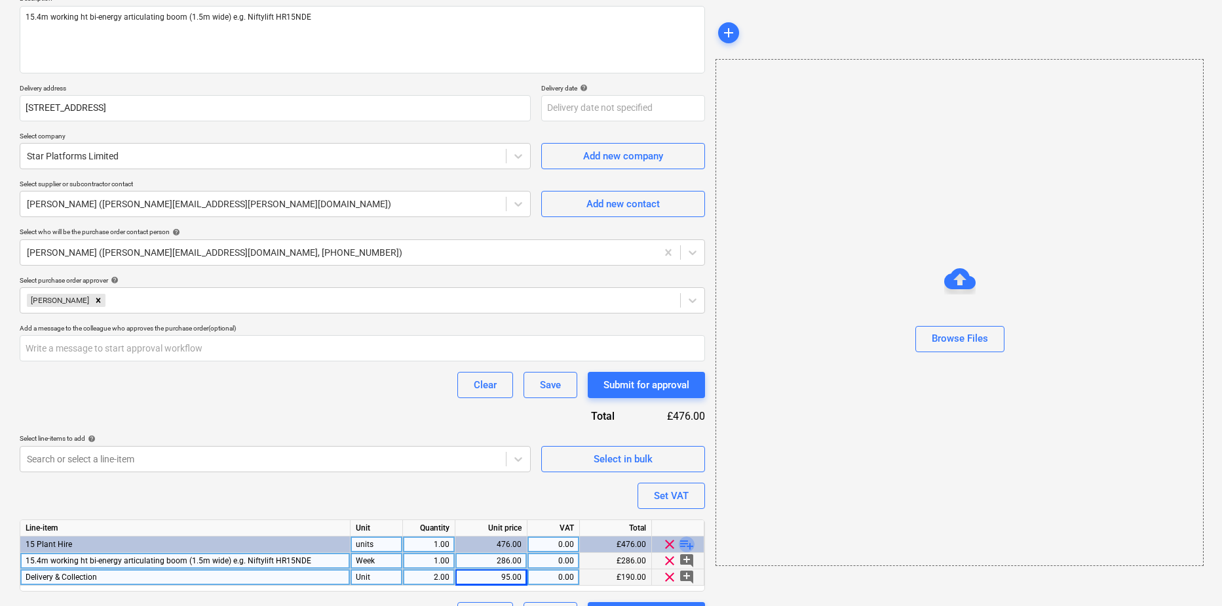
click at [686, 542] on span "playlist_add" at bounding box center [687, 544] width 16 height 16
type textarea "x"
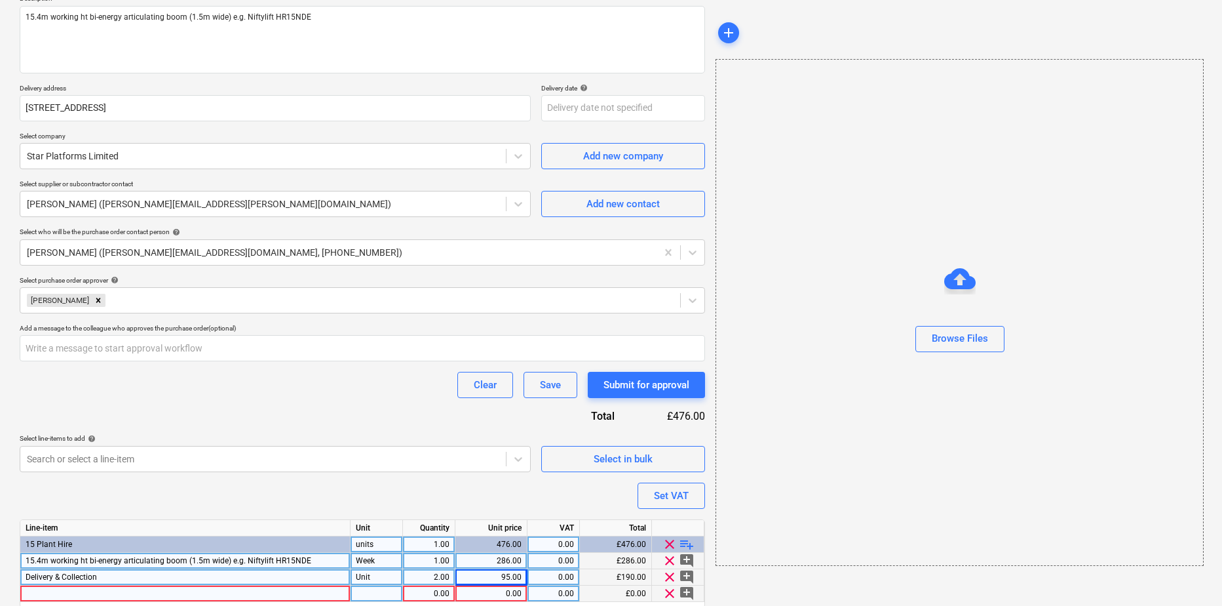
click at [130, 596] on div at bounding box center [185, 593] width 330 height 16
type input "Diesel"
type textarea "x"
click at [364, 597] on div at bounding box center [377, 593] width 52 height 16
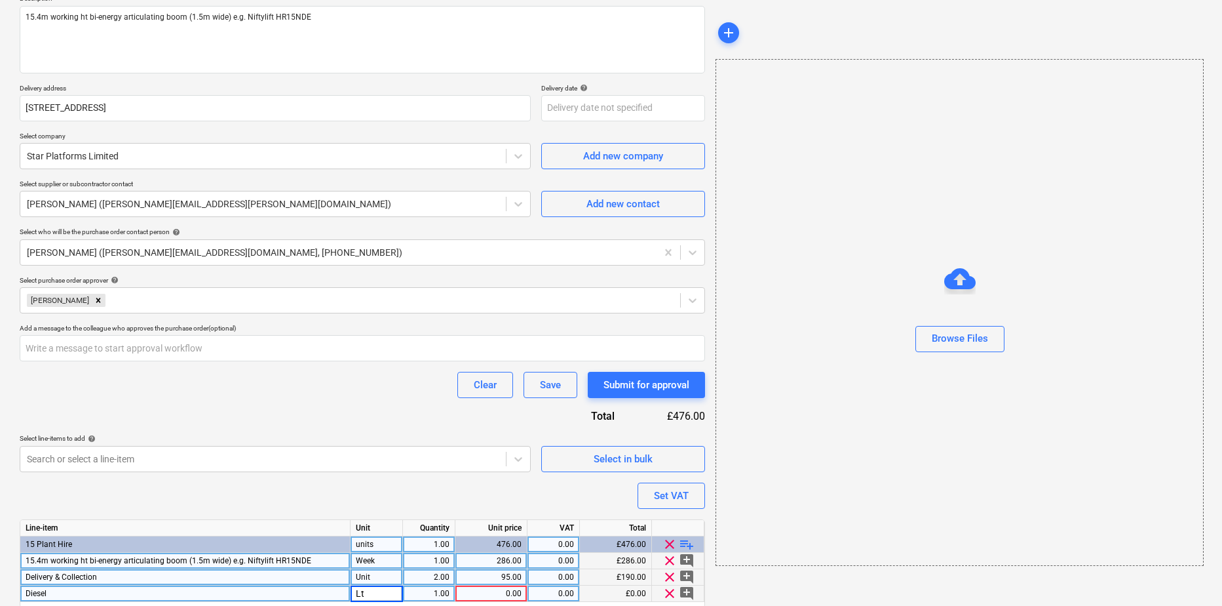
type input "Ltr"
type textarea "x"
click at [419, 590] on div "1.00" at bounding box center [428, 593] width 41 height 16
type input "33"
type textarea "x"
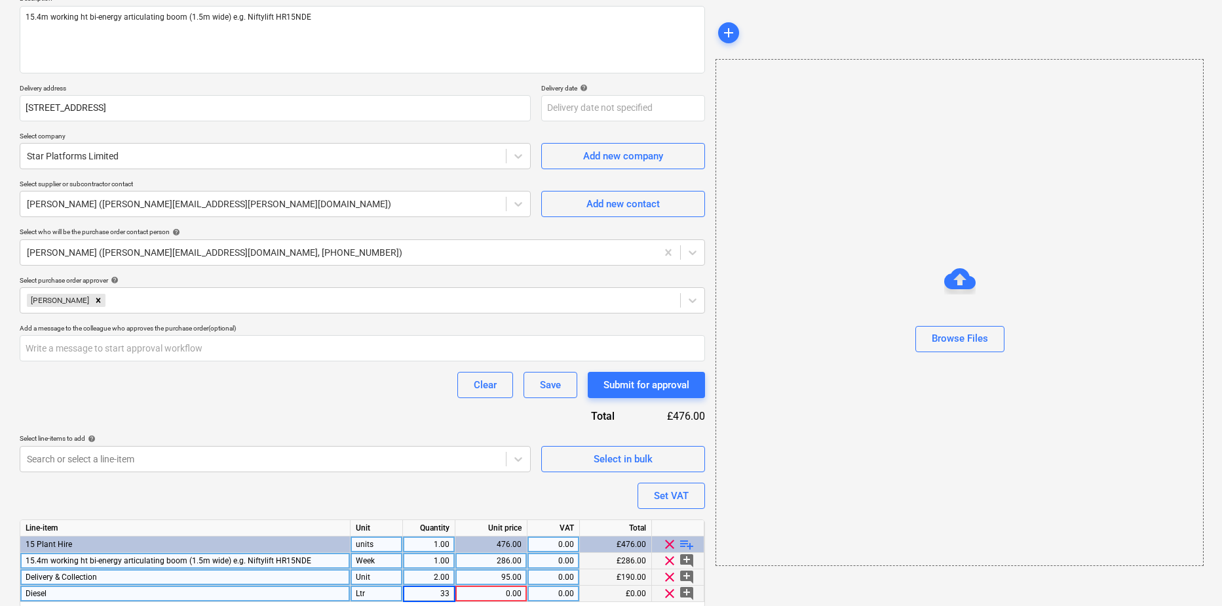
click at [497, 597] on div "0.00" at bounding box center [491, 593] width 61 height 16
type input "2.39"
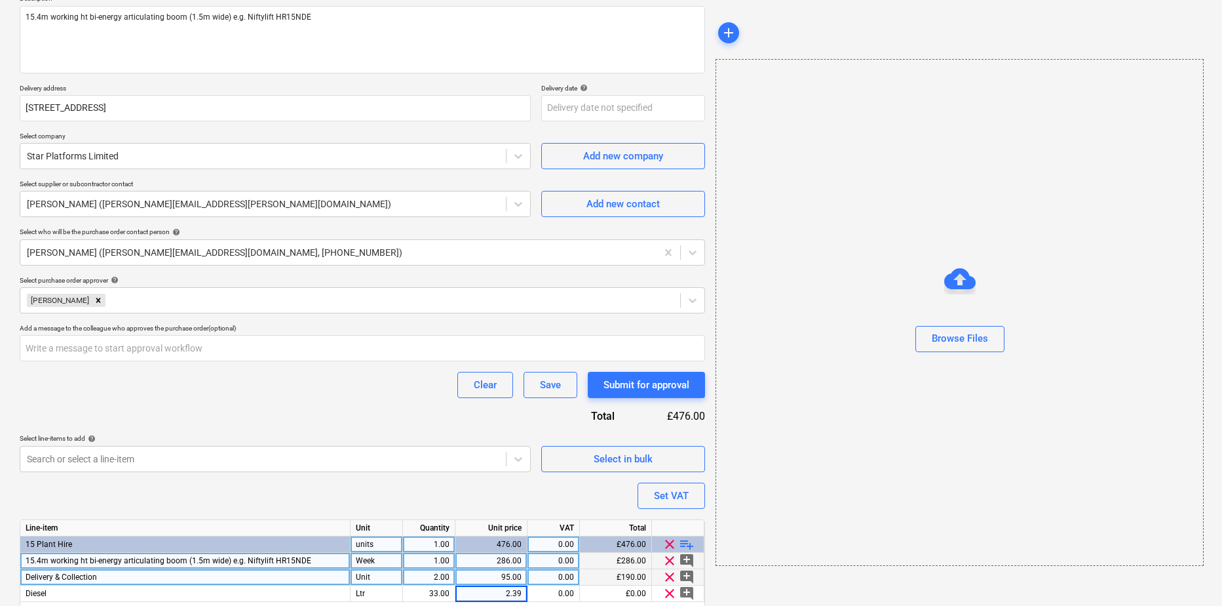
click at [807, 518] on div "Browse Files" at bounding box center [960, 312] width 488 height 507
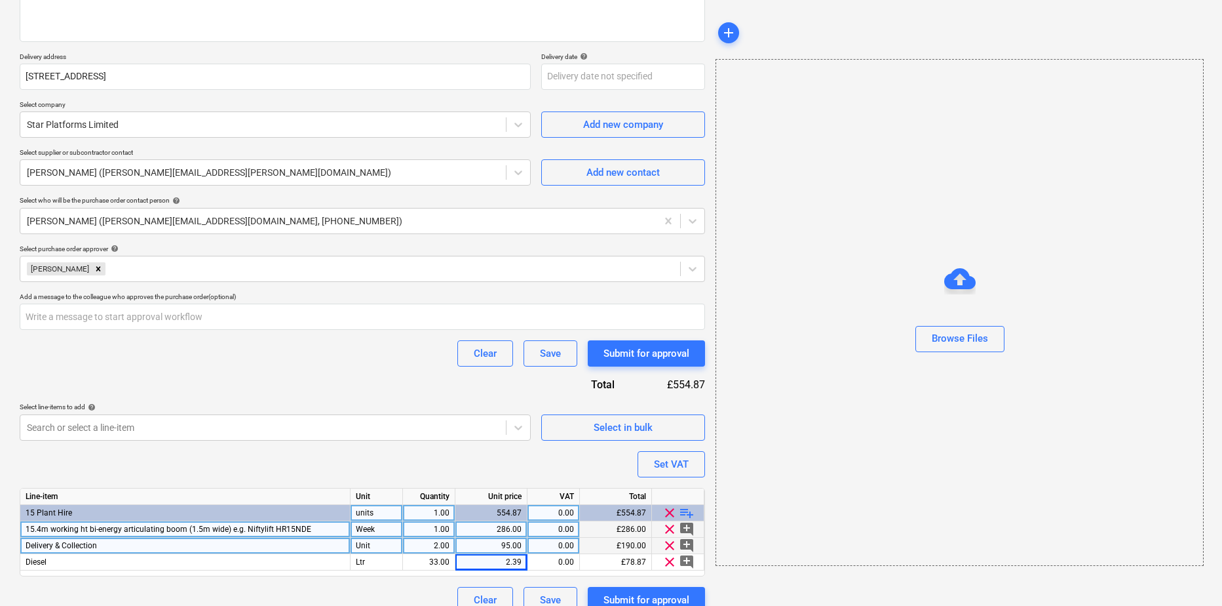
scroll to position [210, 0]
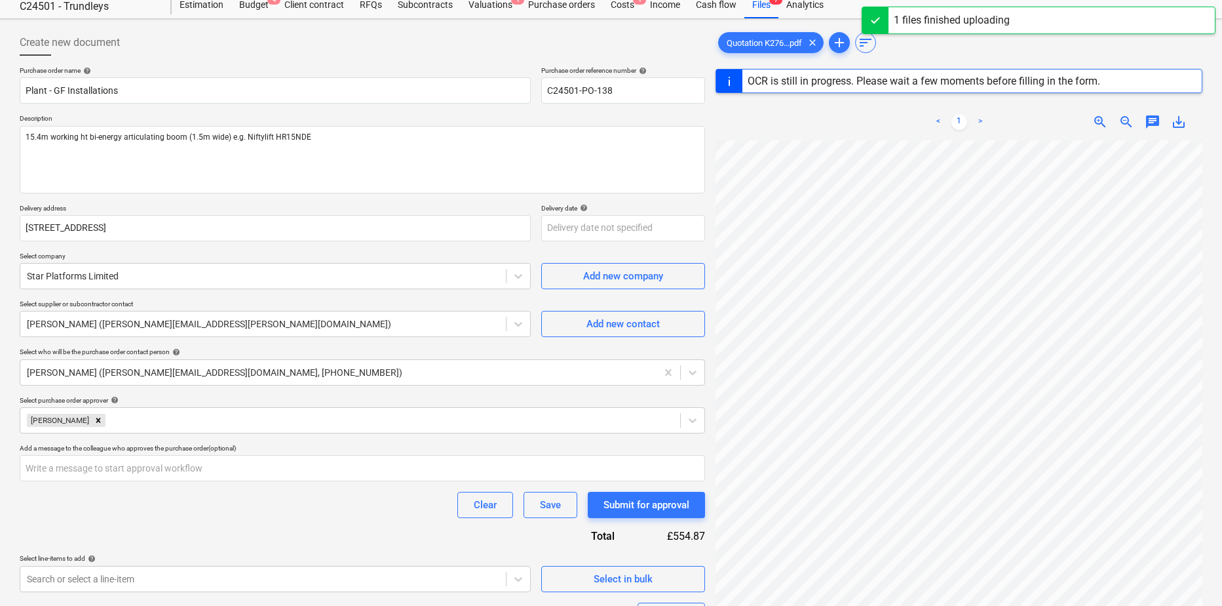
scroll to position [14, 0]
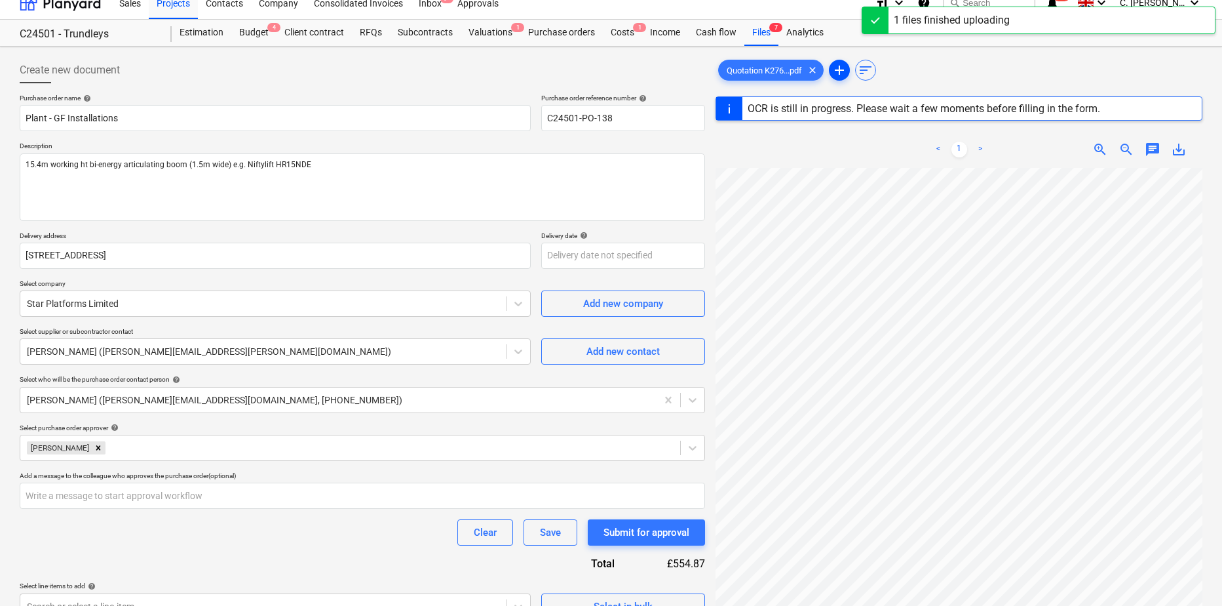
click at [844, 73] on span "add" at bounding box center [840, 70] width 16 height 16
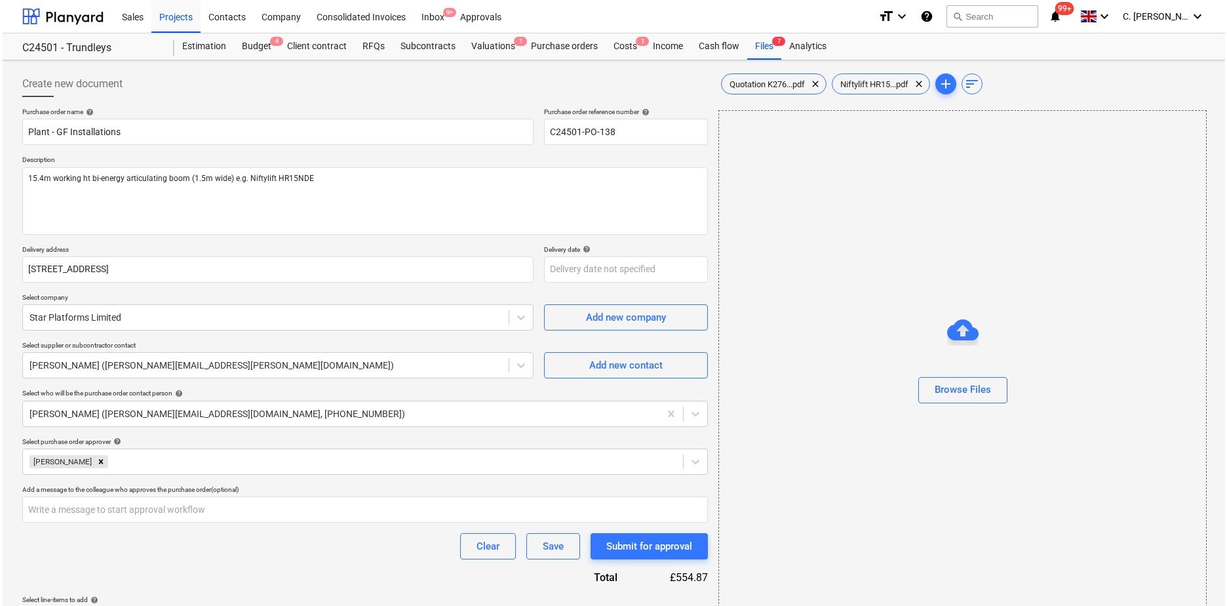
scroll to position [210, 0]
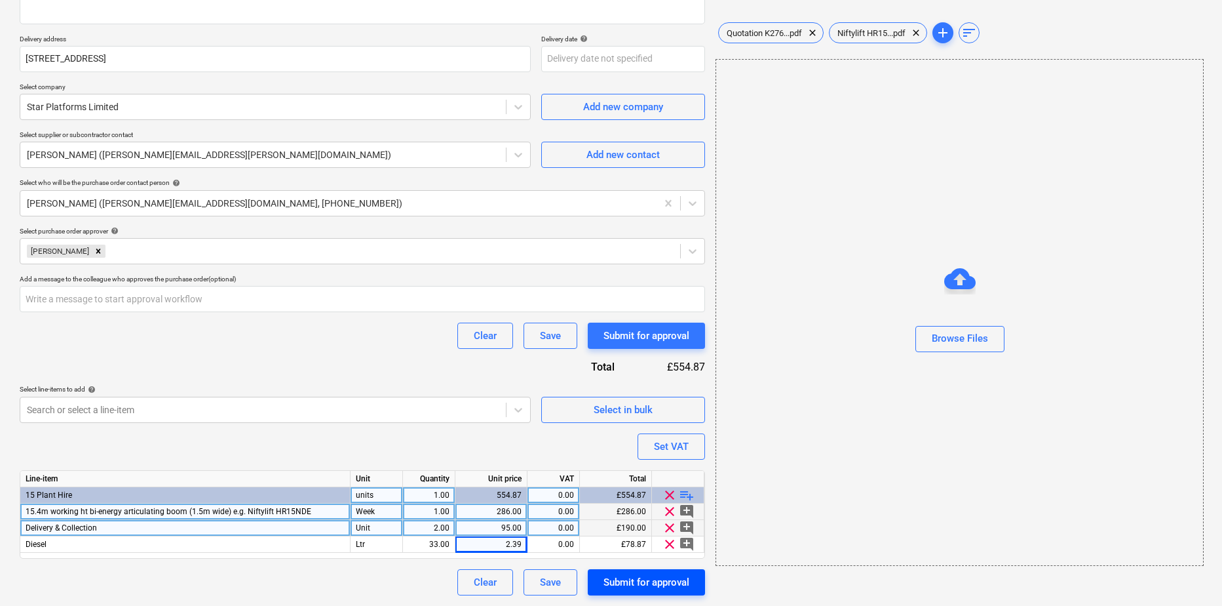
click at [628, 584] on div "Submit for approval" at bounding box center [647, 581] width 86 height 17
type textarea "x"
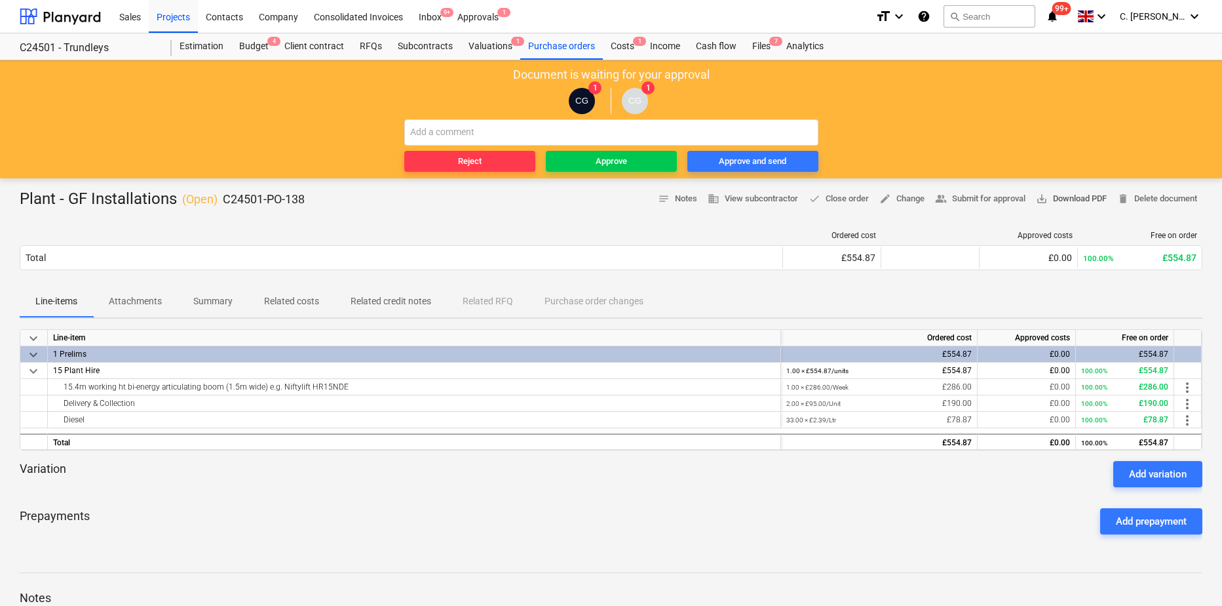
click at [1074, 196] on span "save_alt Download PDF" at bounding box center [1071, 198] width 71 height 15
click at [58, 20] on div at bounding box center [60, 16] width 81 height 33
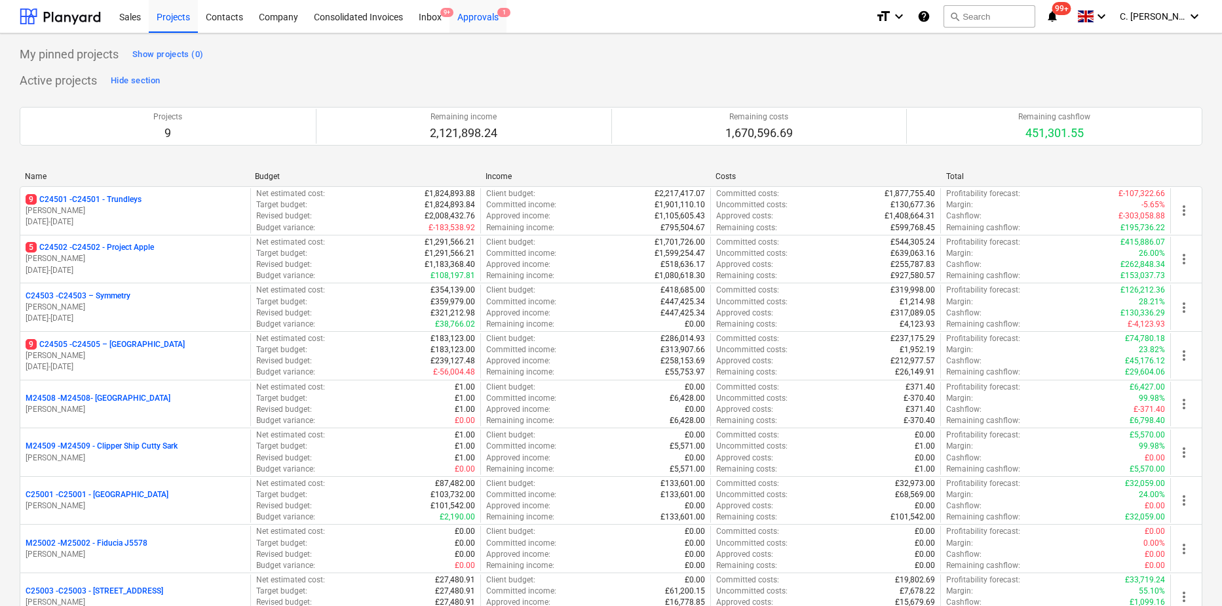
click at [499, 14] on span "1" at bounding box center [503, 12] width 13 height 9
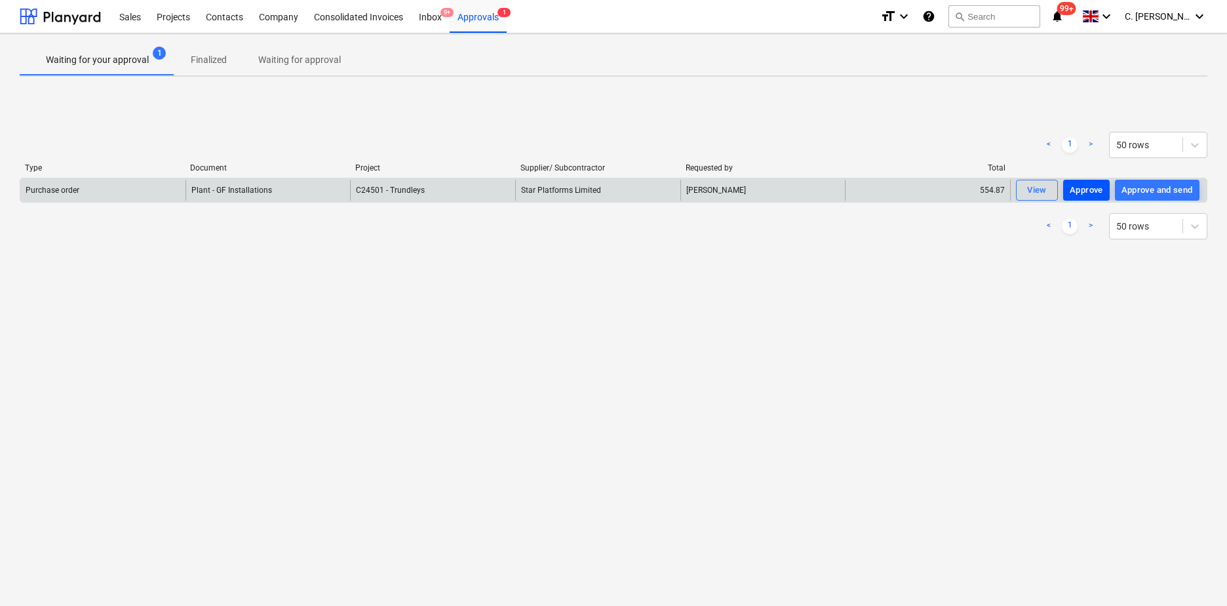
click at [1089, 190] on div "Approve" at bounding box center [1086, 190] width 33 height 15
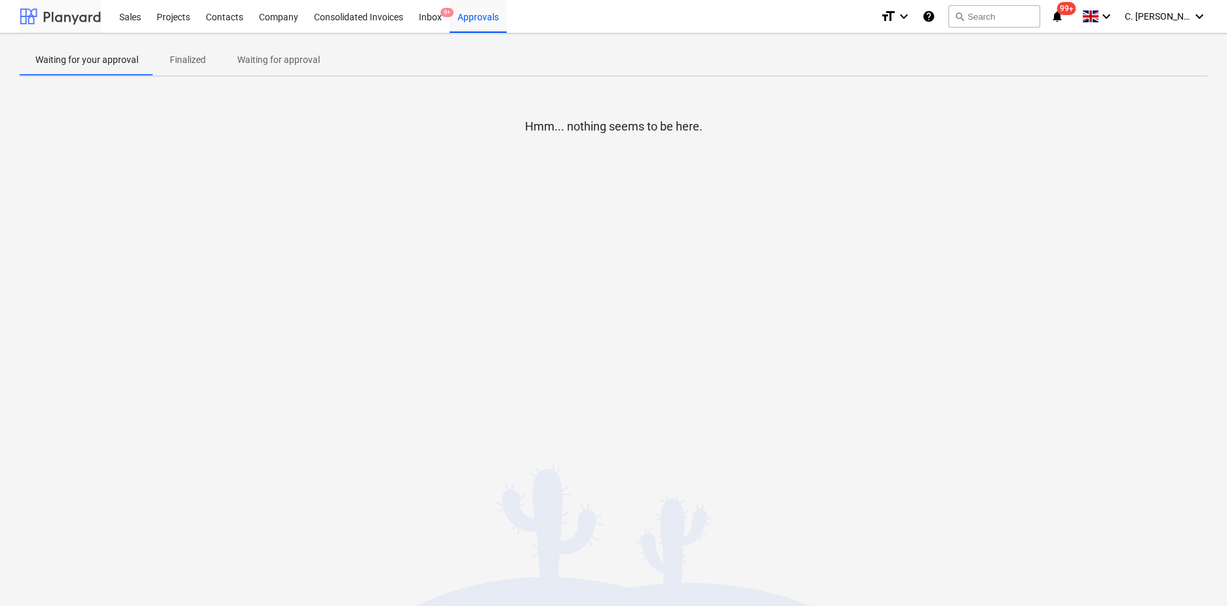
click at [66, 26] on div at bounding box center [60, 16] width 81 height 33
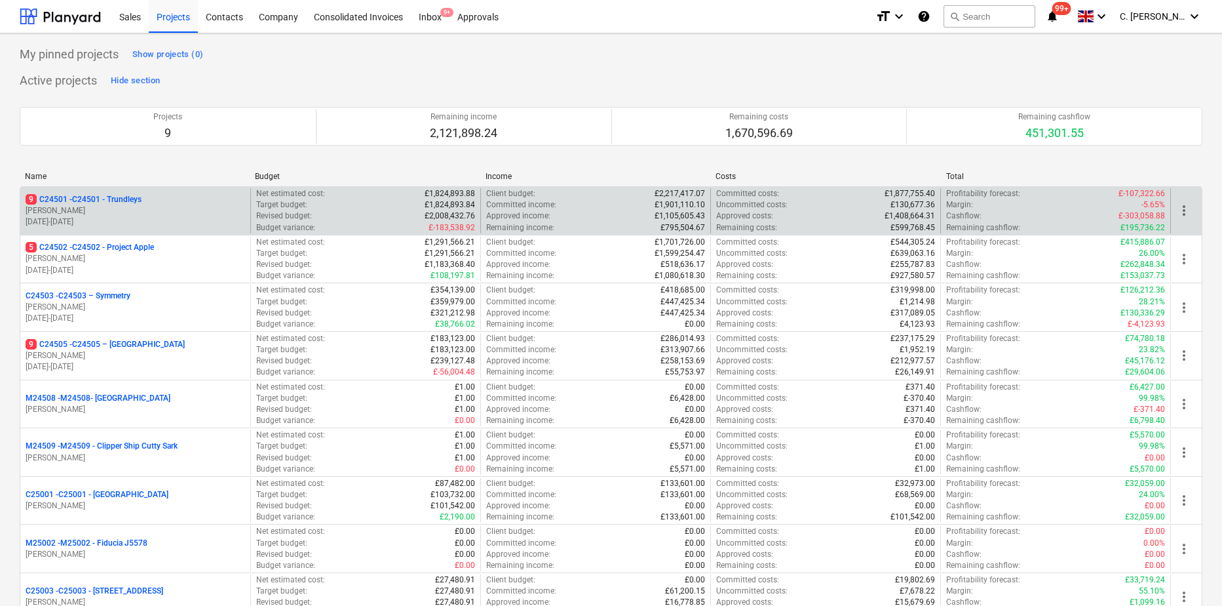
click at [125, 208] on p "[PERSON_NAME]" at bounding box center [136, 210] width 220 height 11
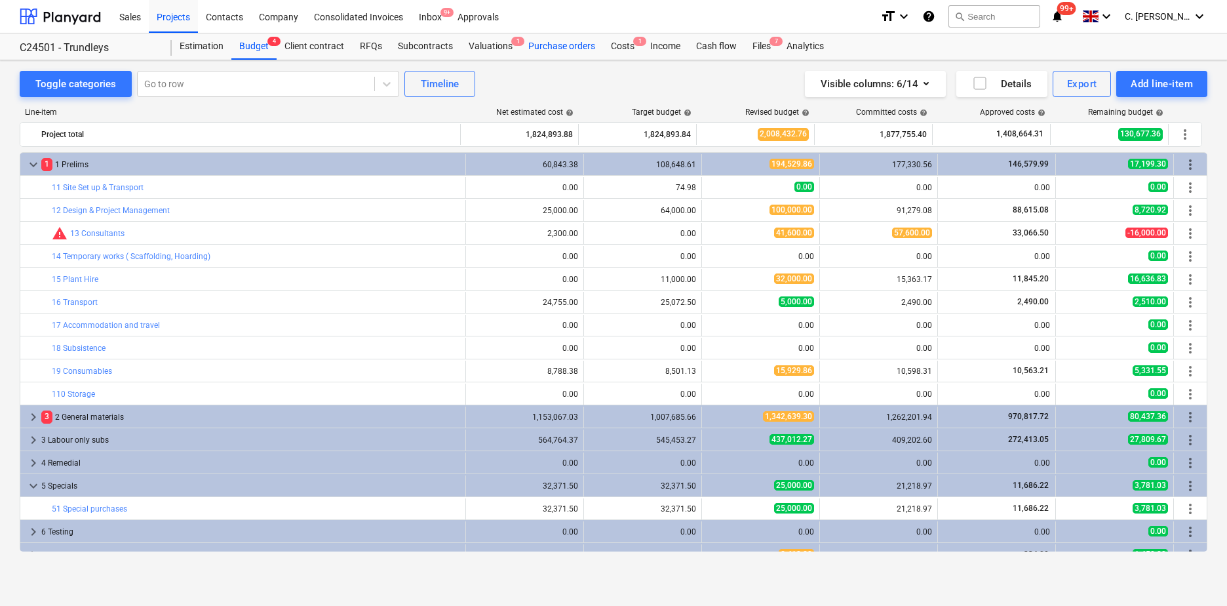
click at [558, 47] on div "Purchase orders" at bounding box center [561, 46] width 83 height 26
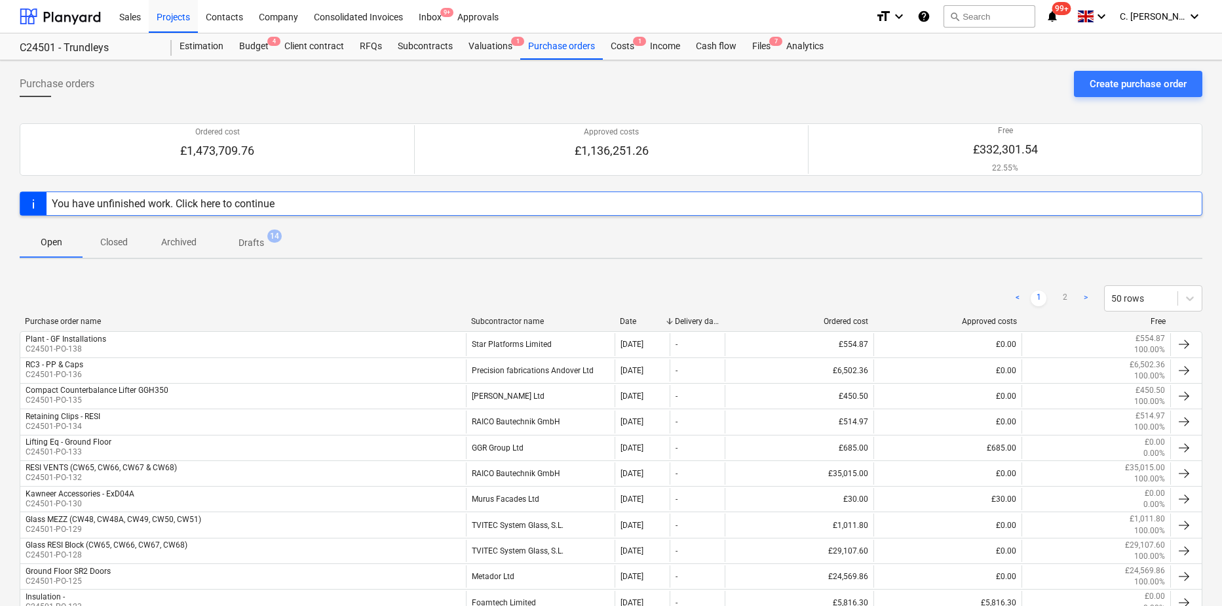
click at [516, 317] on div "Subcontractor name" at bounding box center [540, 321] width 138 height 9
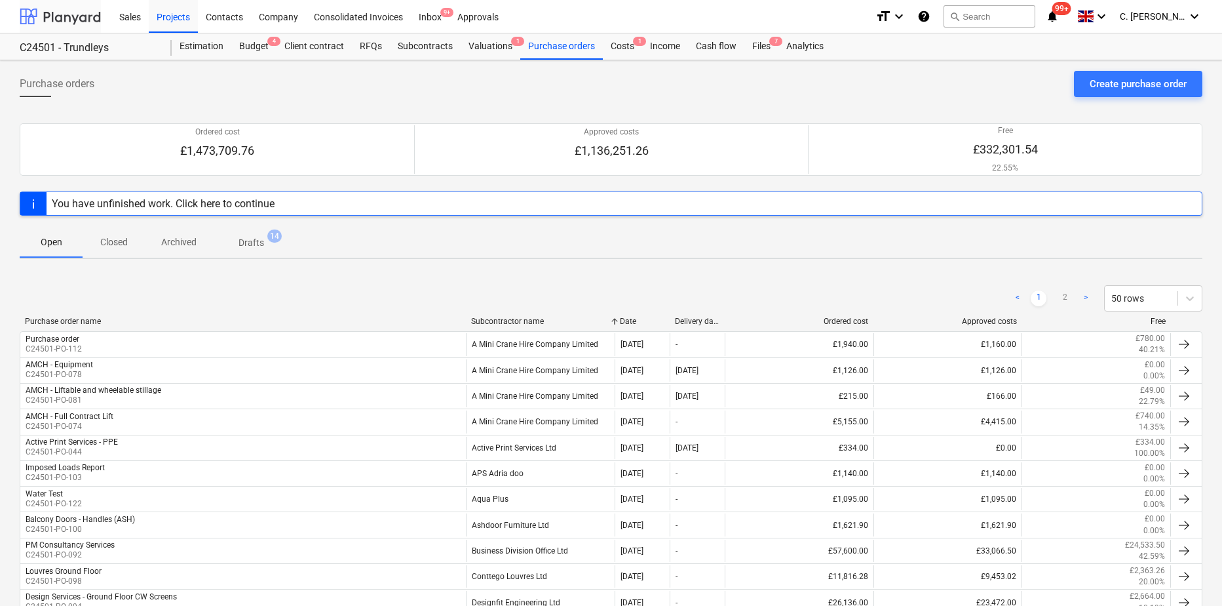
click at [64, 18] on div at bounding box center [60, 16] width 81 height 33
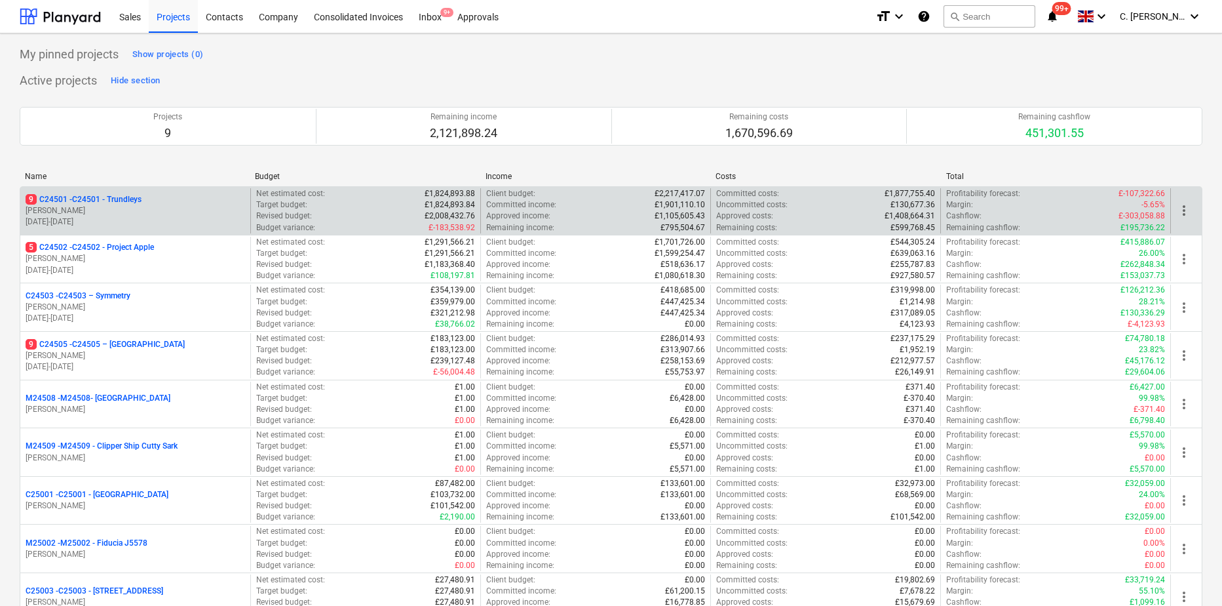
click at [77, 204] on p "9 C24501 - C24501 - Trundleys" at bounding box center [84, 199] width 116 height 11
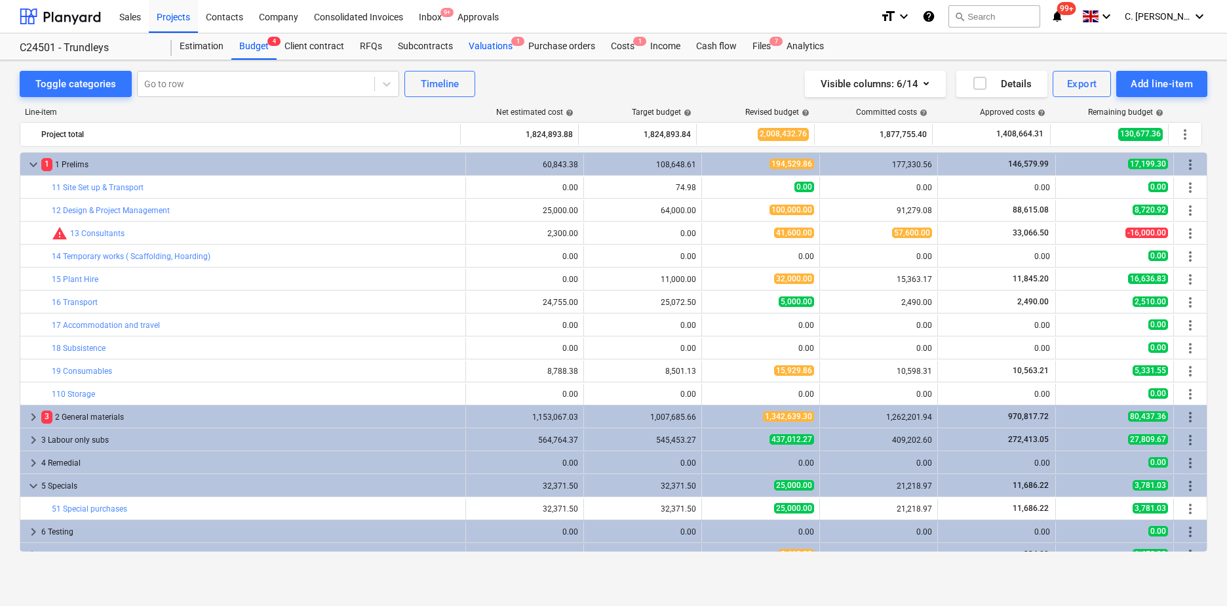
click at [511, 48] on div "Valuations 1" at bounding box center [491, 46] width 60 height 26
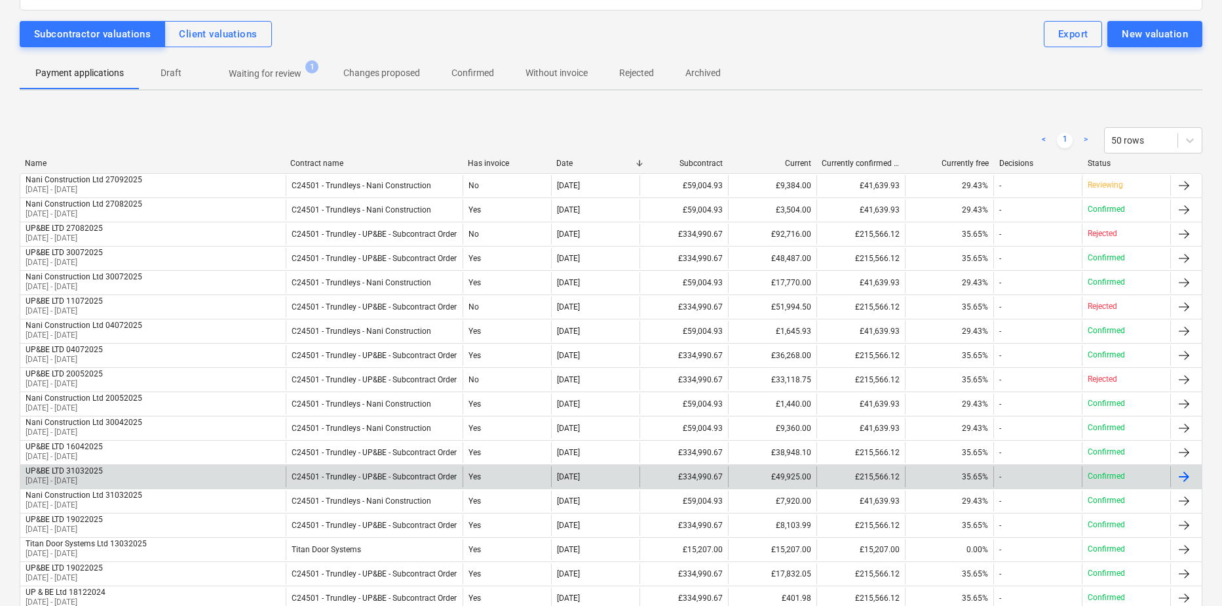
scroll to position [131, 0]
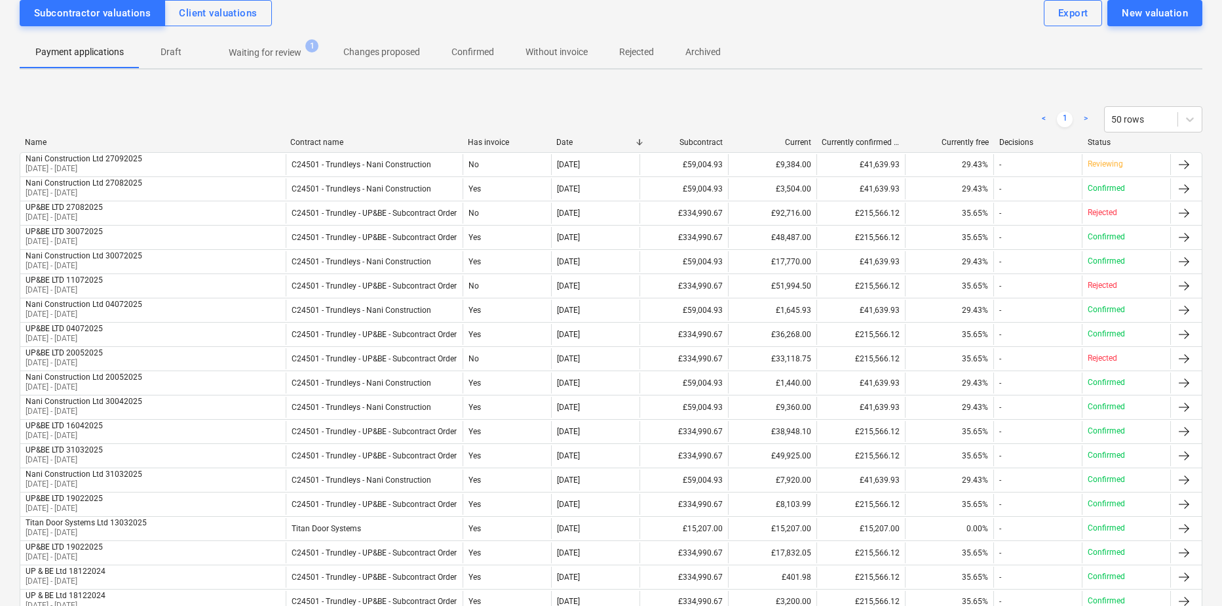
click at [480, 110] on div "< 1 > 50 rows" at bounding box center [611, 119] width 1183 height 26
click at [246, 52] on p "Waiting for review" at bounding box center [265, 53] width 73 height 14
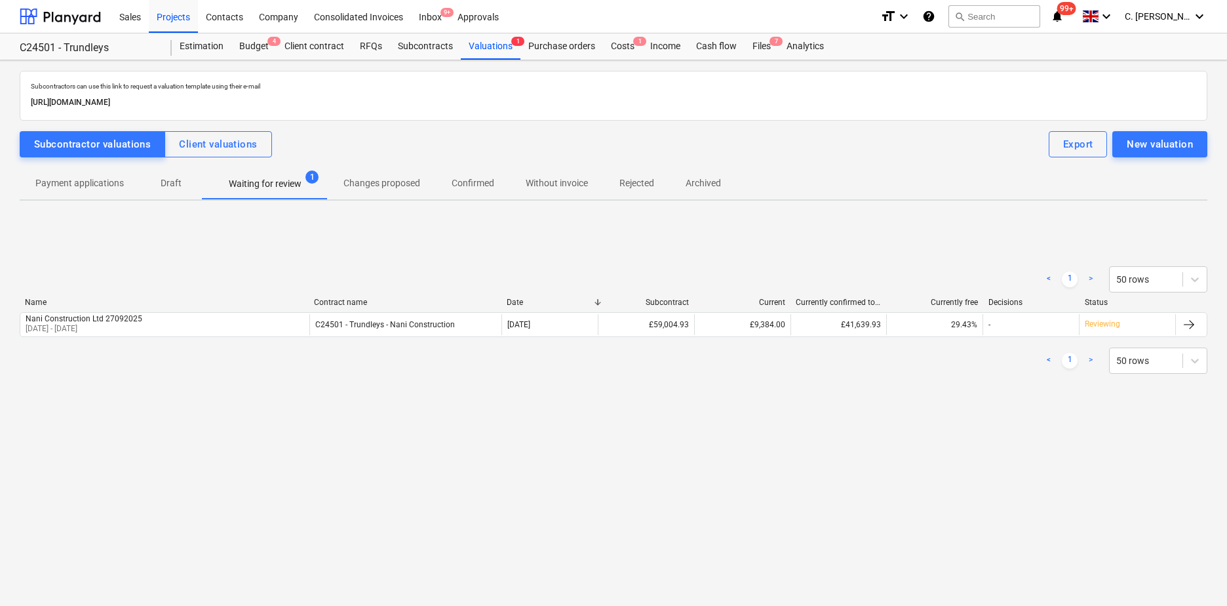
click at [267, 180] on p "Waiting for review" at bounding box center [265, 184] width 73 height 14
click at [967, 414] on div "< 1 > 50 rows Name Contract name Date Subcontract Current Currently confirmed t…" at bounding box center [614, 320] width 1188 height 197
click at [369, 251] on div "< 1 > 50 rows Name Contract name Date Subcontract Current Currently confirmed t…" at bounding box center [614, 319] width 1188 height 139
click at [81, 22] on div at bounding box center [60, 16] width 81 height 33
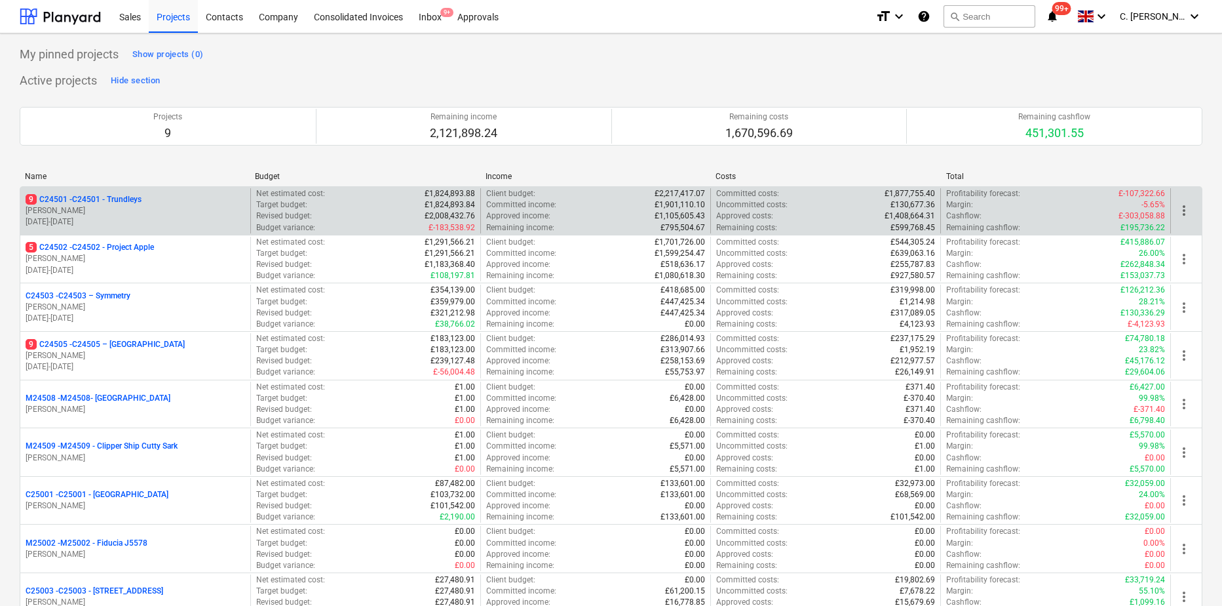
click at [152, 214] on p "[PERSON_NAME]" at bounding box center [136, 210] width 220 height 11
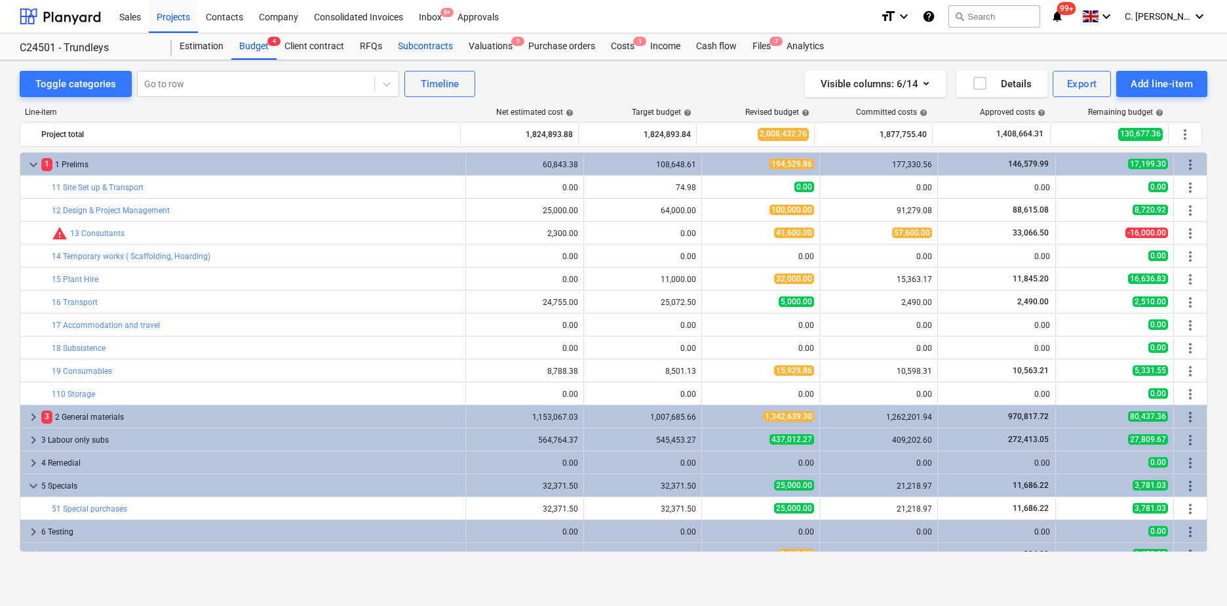
click at [421, 48] on div "Subcontracts" at bounding box center [425, 46] width 71 height 26
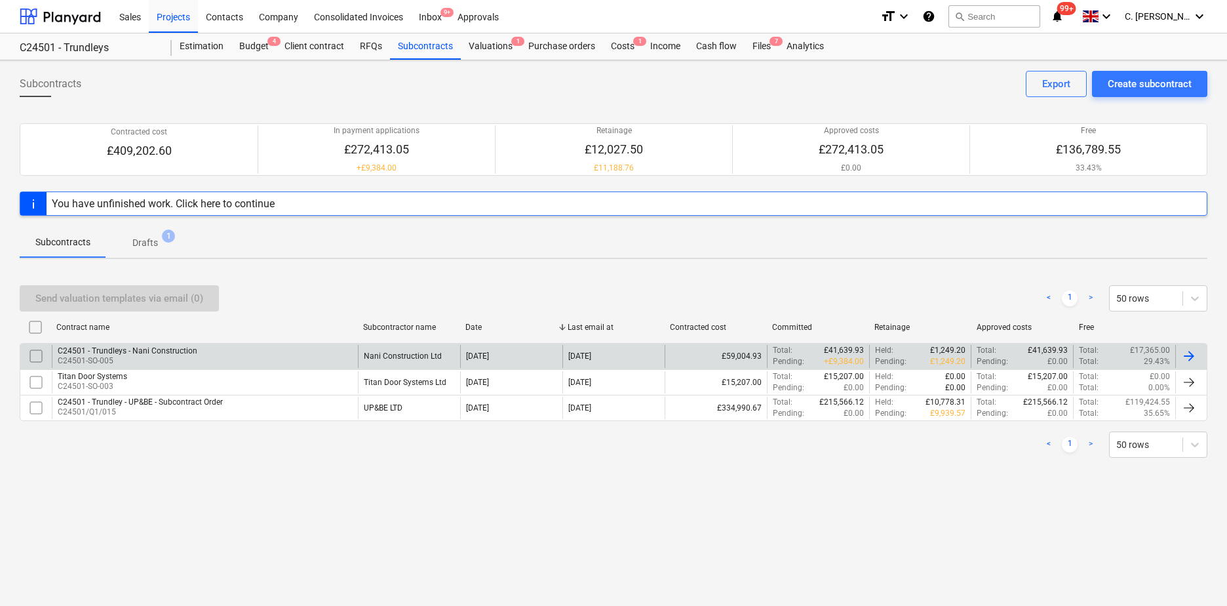
click at [126, 362] on p "C24501-SO-005" at bounding box center [128, 360] width 140 height 11
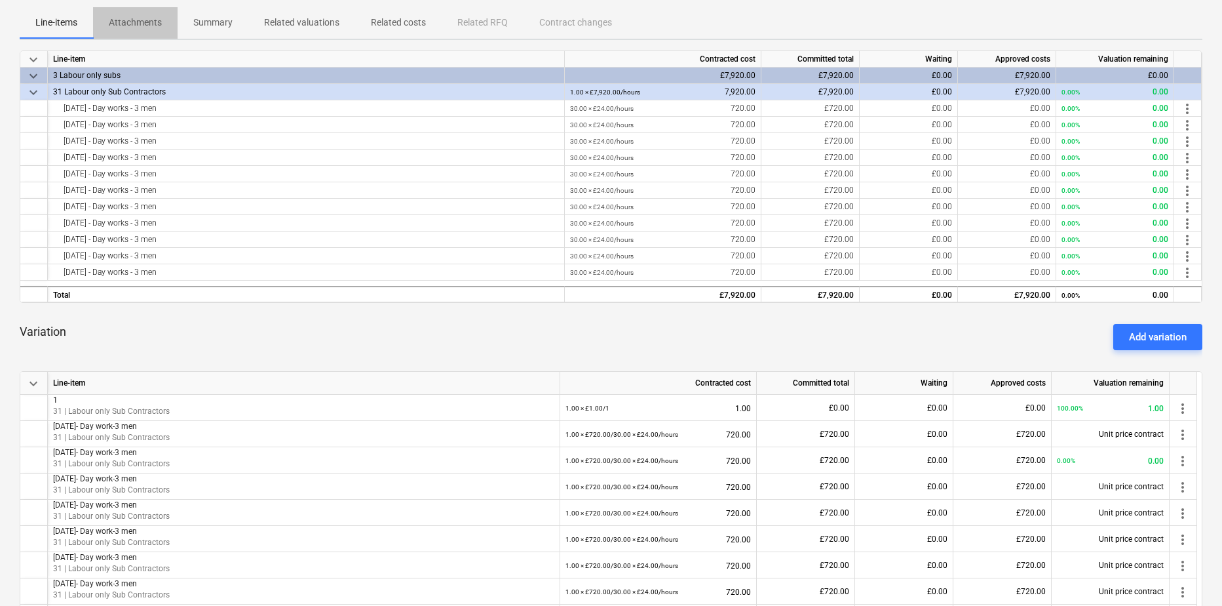
click at [155, 27] on p "Attachments" at bounding box center [135, 23] width 53 height 14
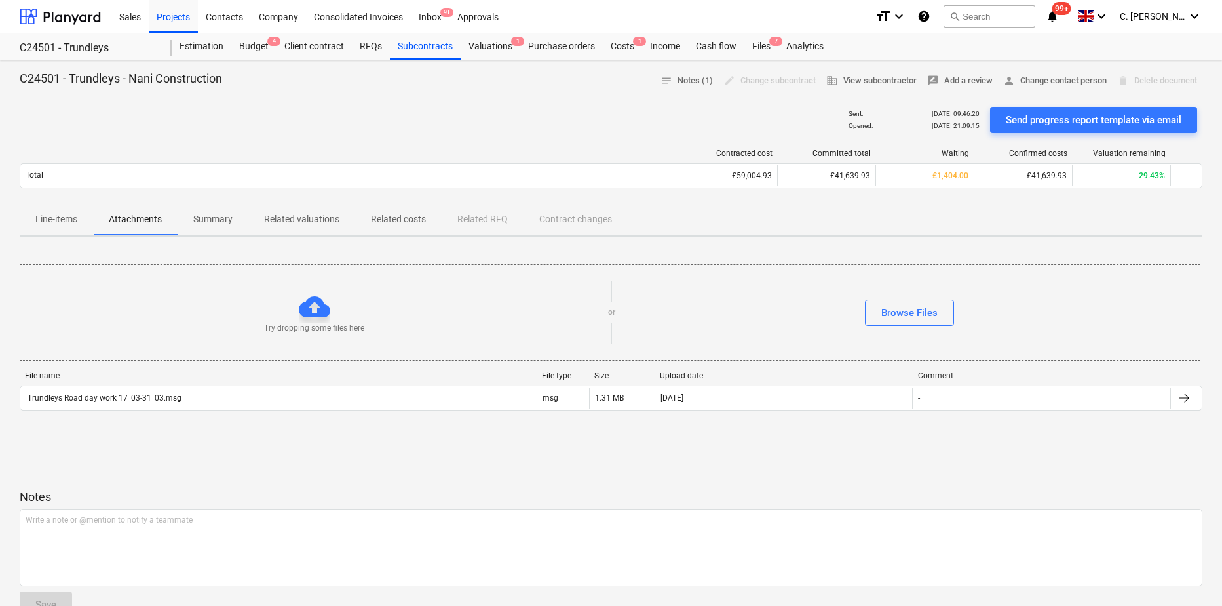
click at [201, 222] on p "Summary" at bounding box center [212, 219] width 39 height 14
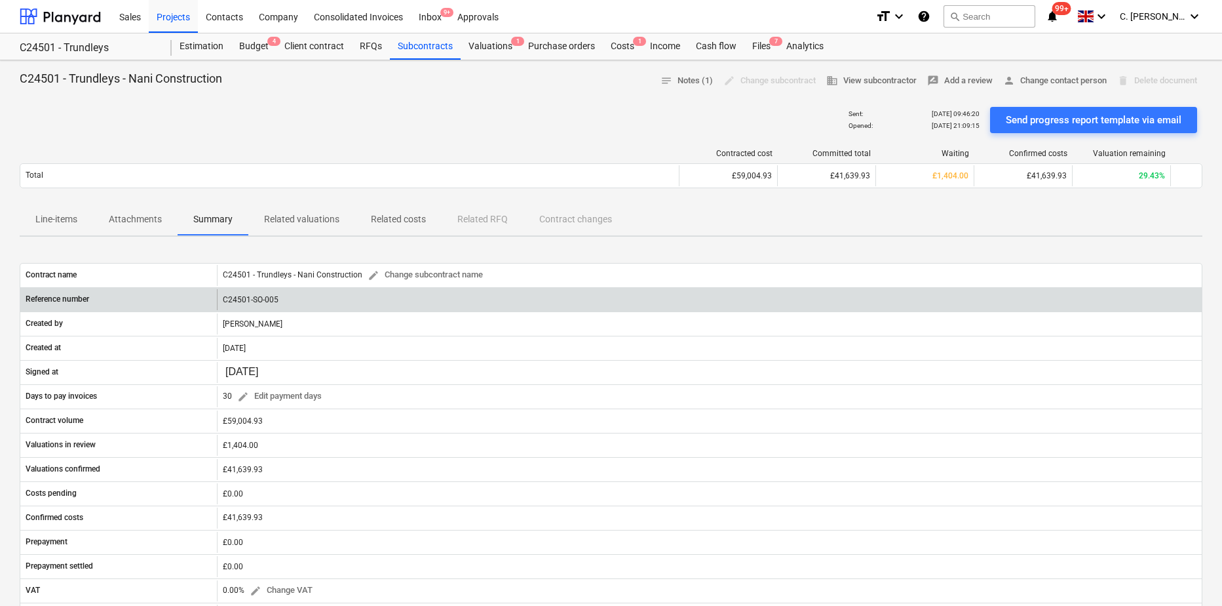
click at [277, 299] on div "C24501-SO-005" at bounding box center [709, 299] width 985 height 21
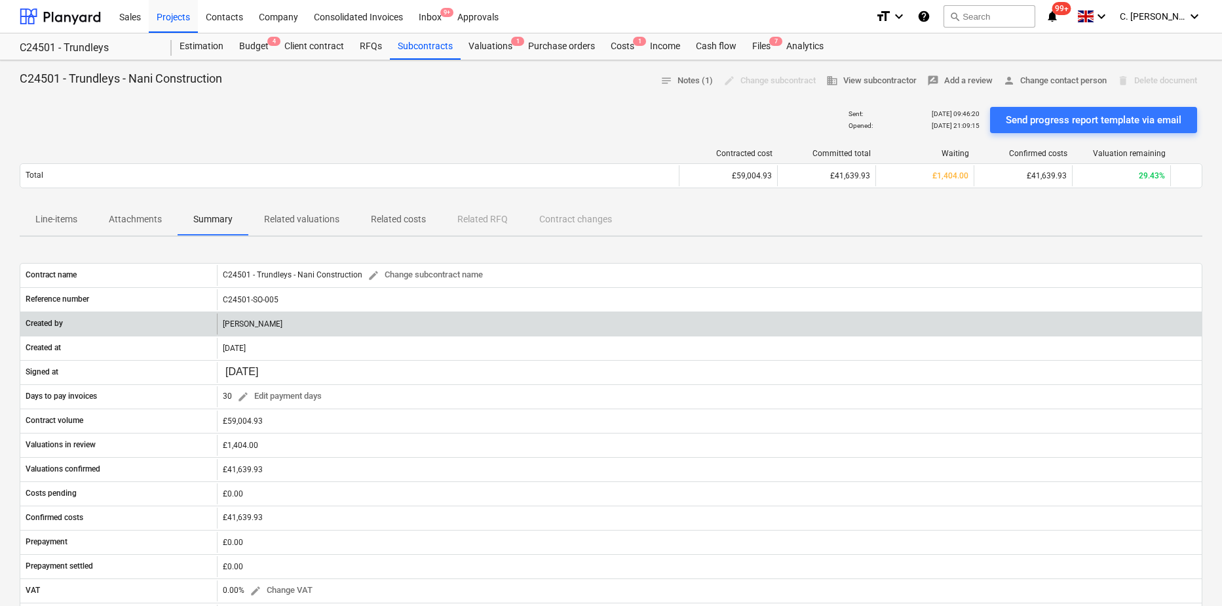
click at [268, 320] on div "[PERSON_NAME]" at bounding box center [709, 323] width 985 height 21
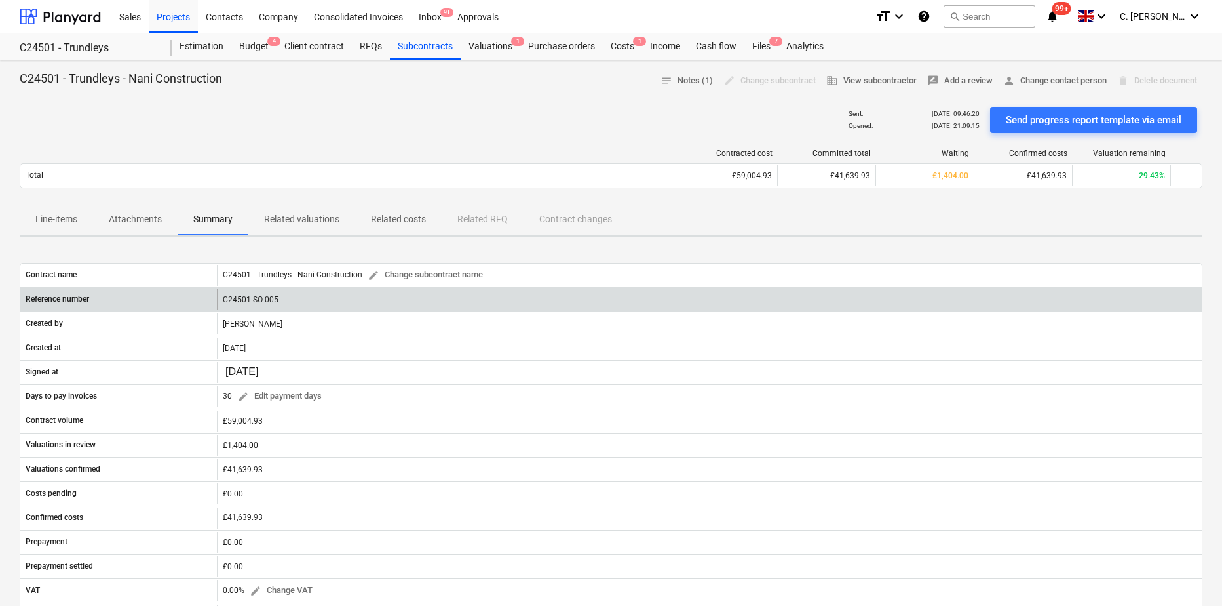
click at [278, 301] on div "C24501-SO-005" at bounding box center [709, 299] width 985 height 21
click at [295, 298] on div "C24501-SO-005" at bounding box center [709, 299] width 985 height 21
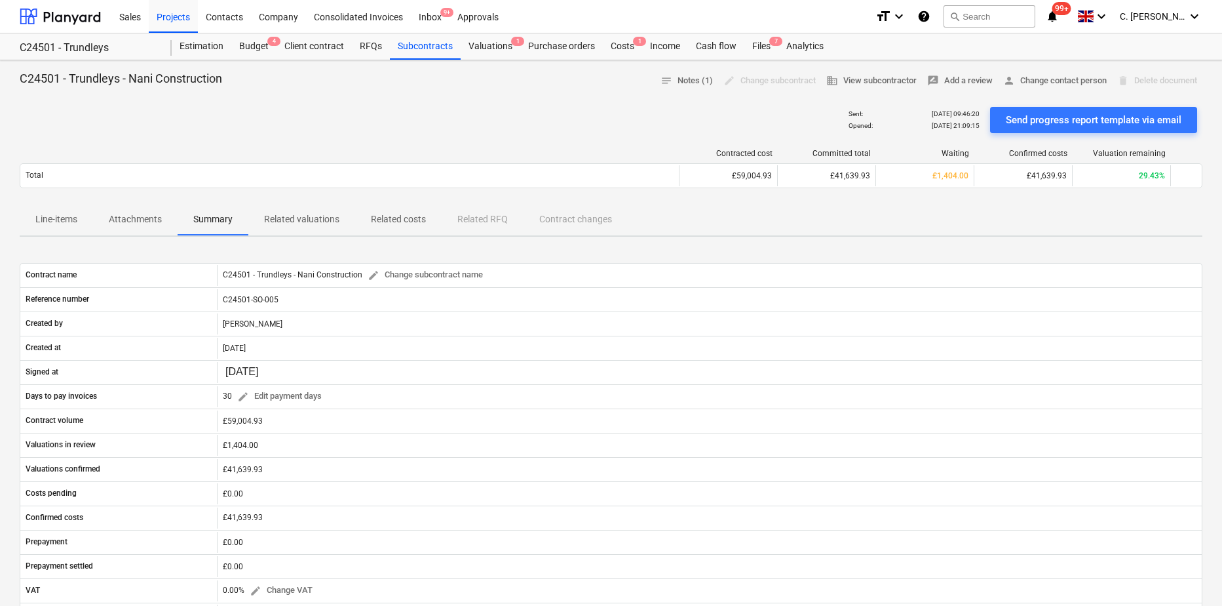
click at [141, 224] on p "Attachments" at bounding box center [135, 219] width 53 height 14
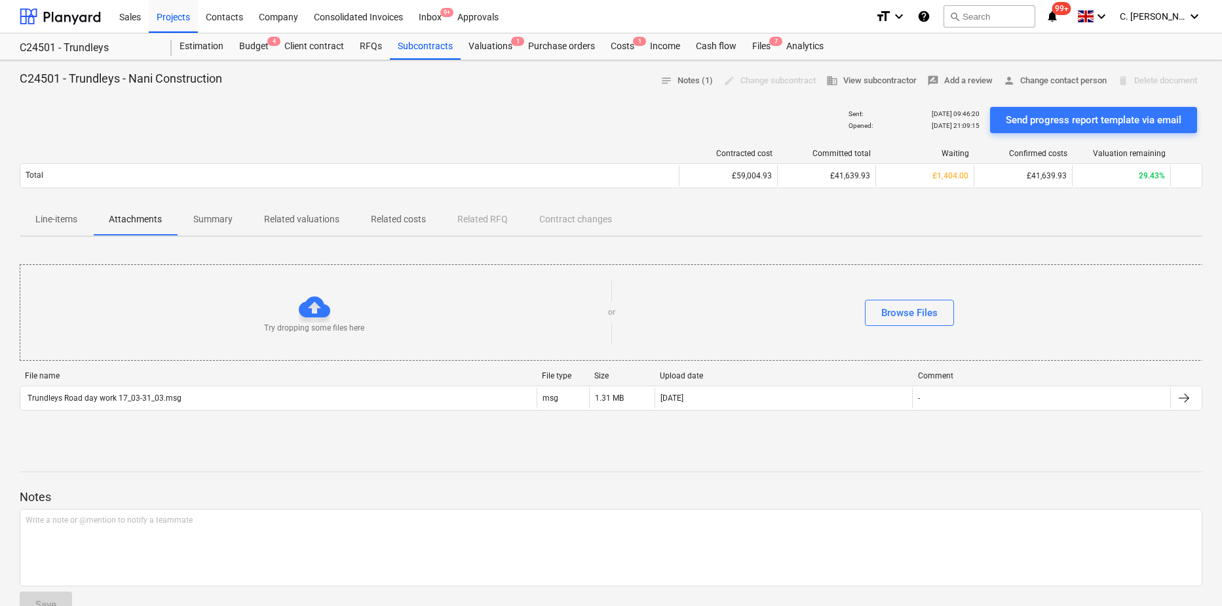
click at [56, 220] on p "Line-items" at bounding box center [56, 219] width 42 height 14
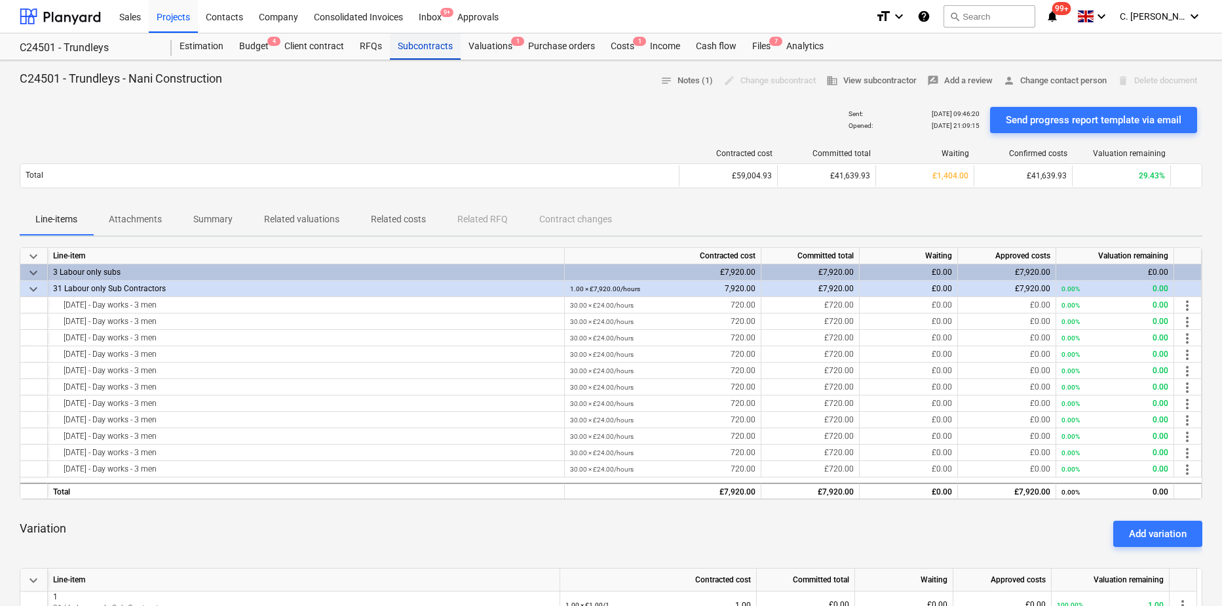
click at [419, 50] on div "Subcontracts" at bounding box center [425, 46] width 71 height 26
